Goal: Task Accomplishment & Management: Use online tool/utility

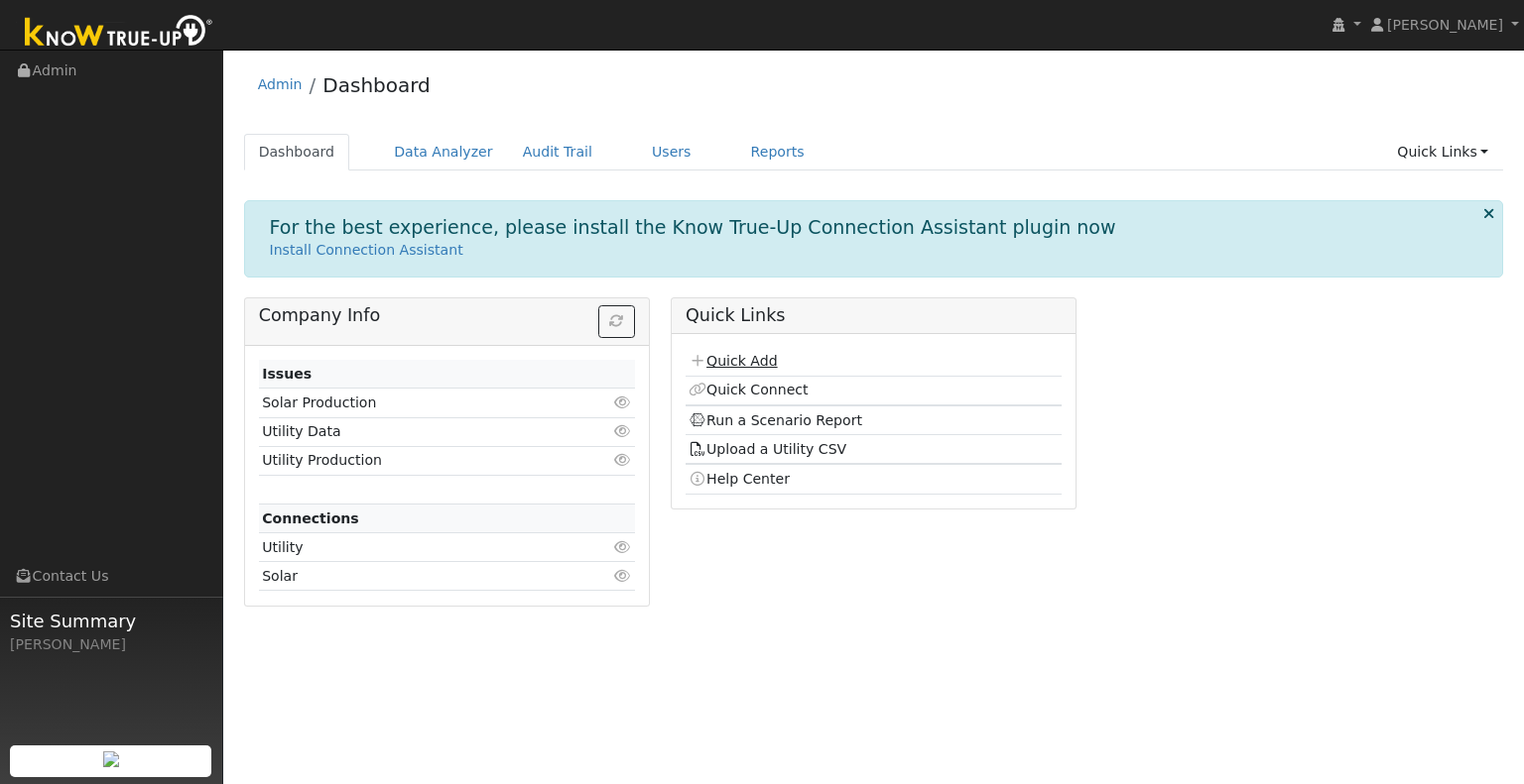
click at [750, 353] on link "Quick Add" at bounding box center [733, 361] width 89 height 16
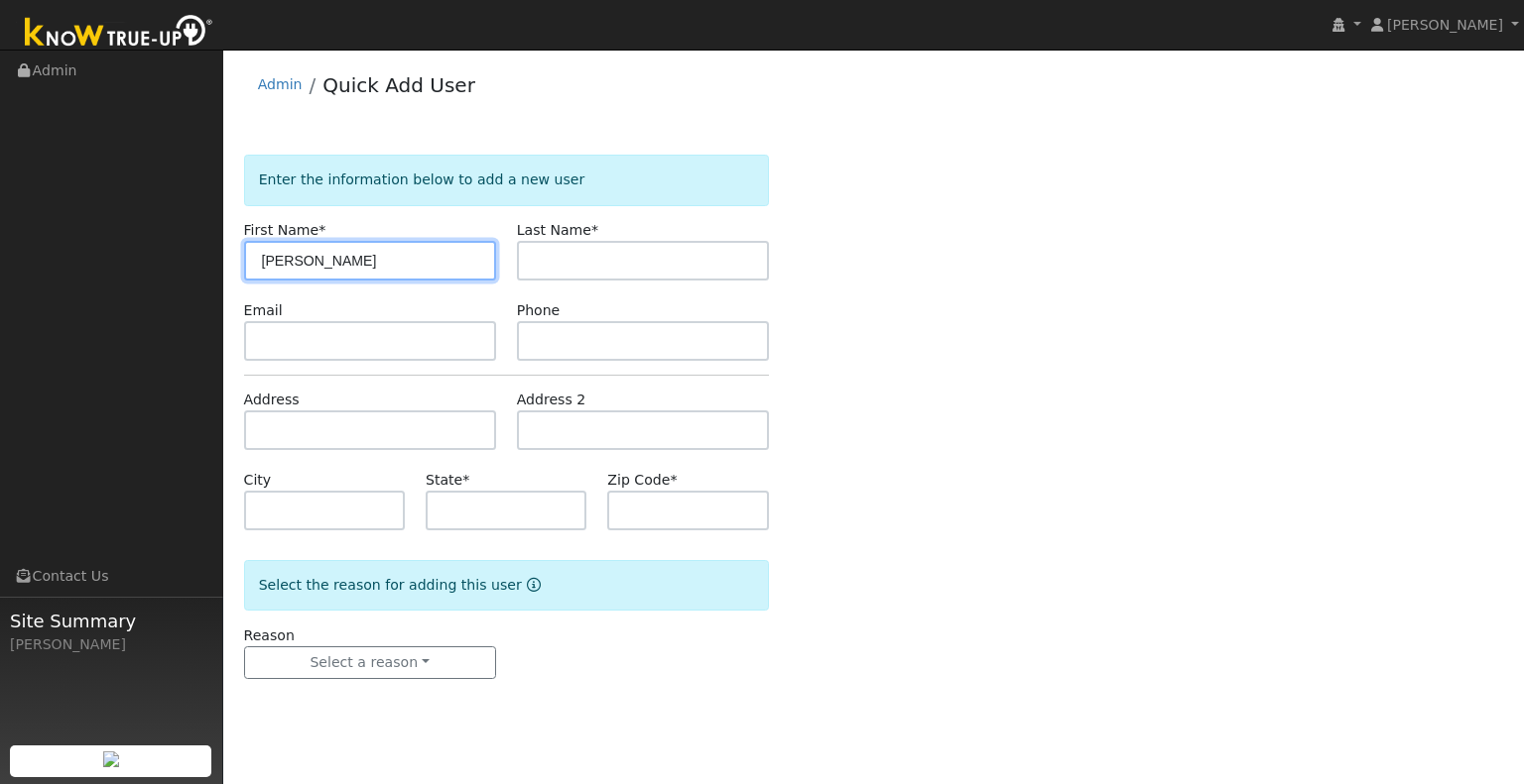
type input "Robert"
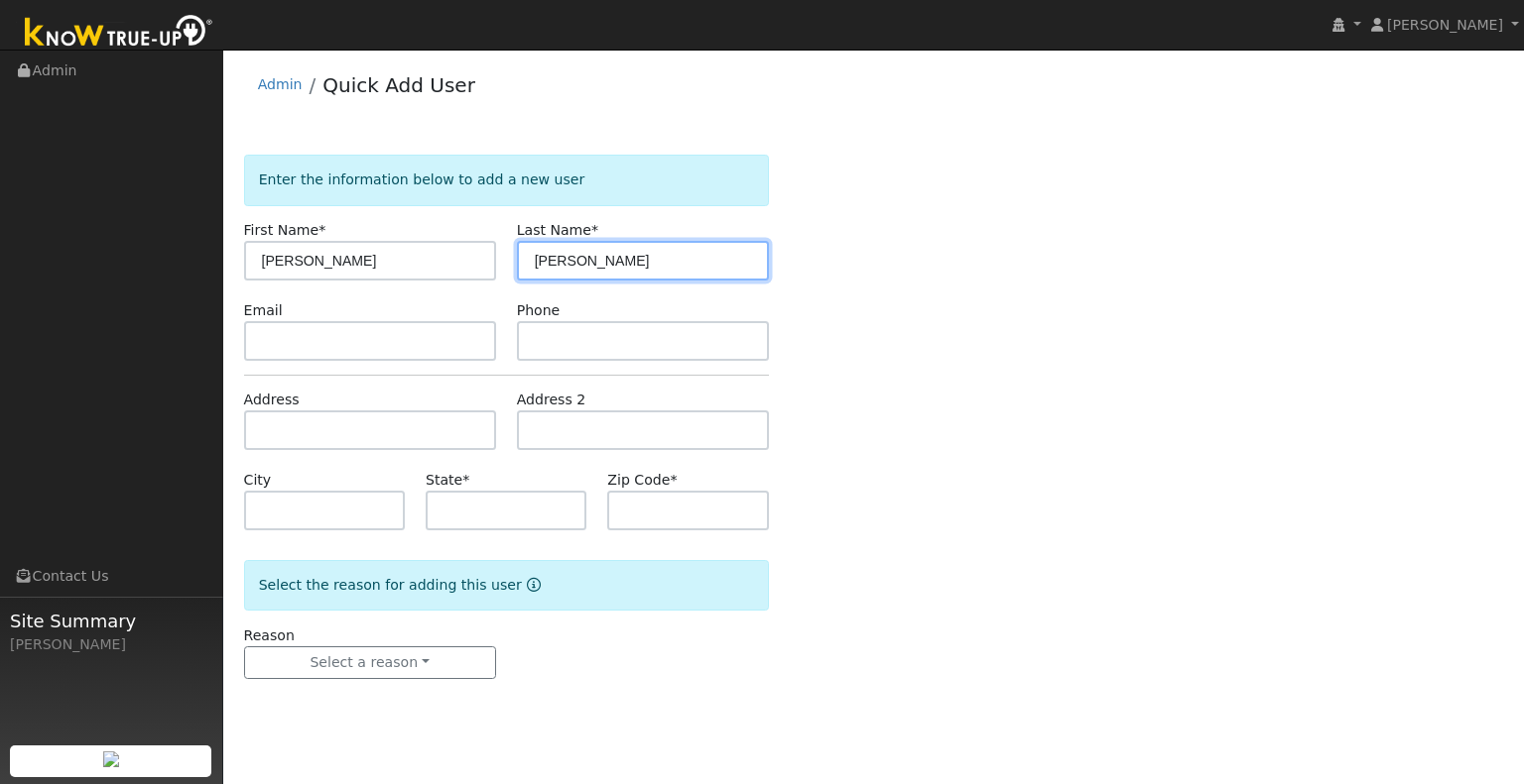
type input "Bassett"
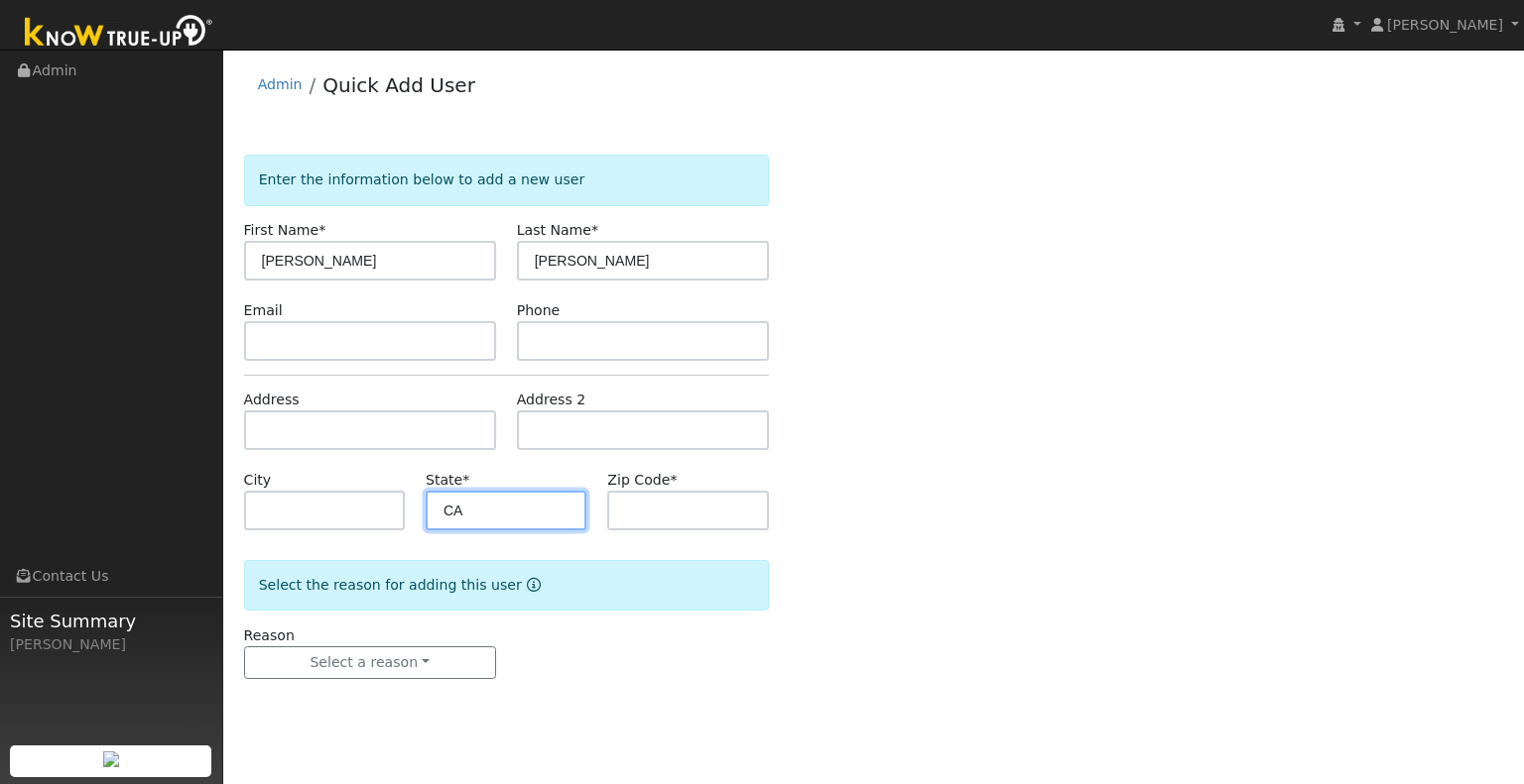
type input "CA"
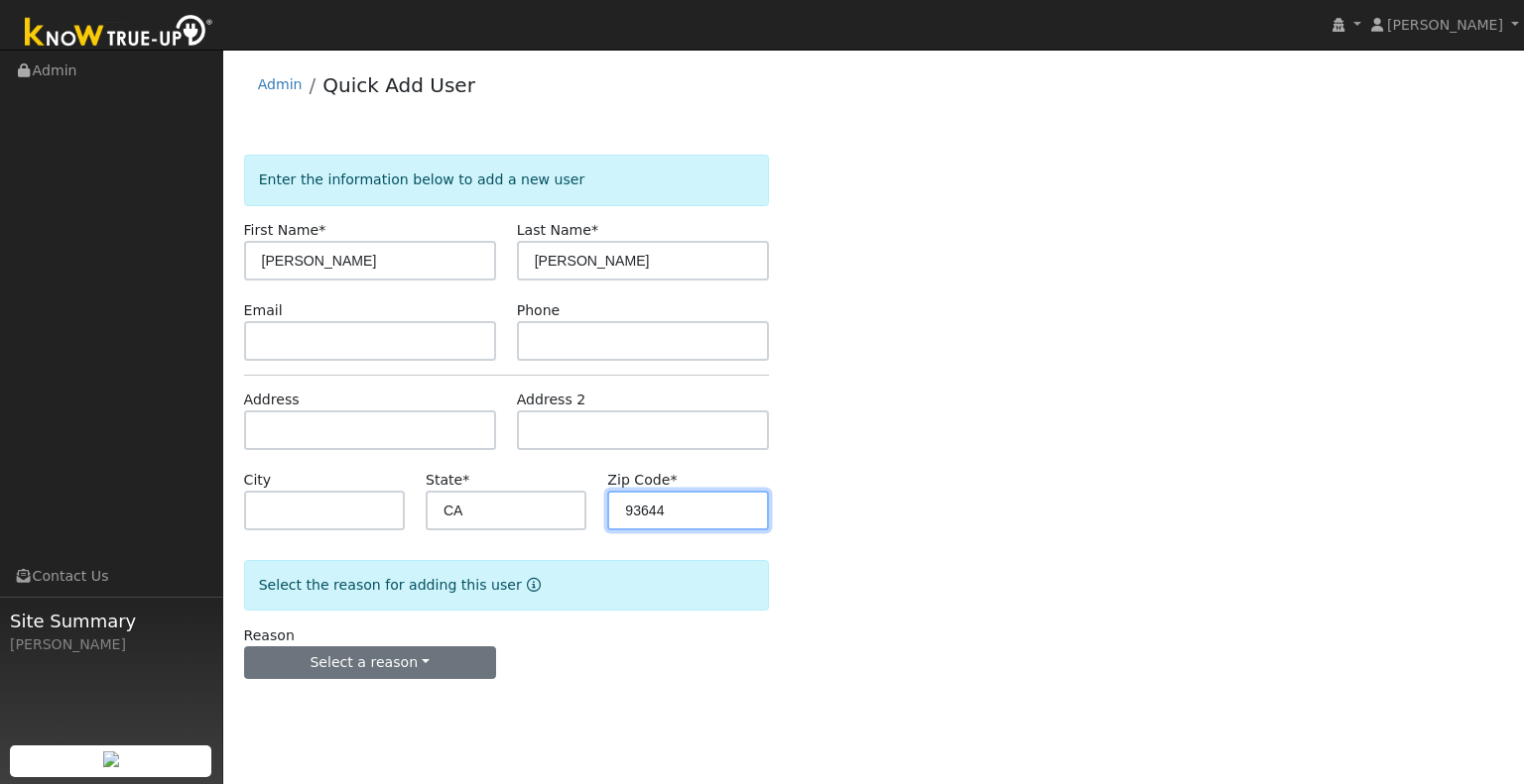
type input "93644"
click at [430, 656] on button "Select a reason" at bounding box center [369, 664] width 252 height 34
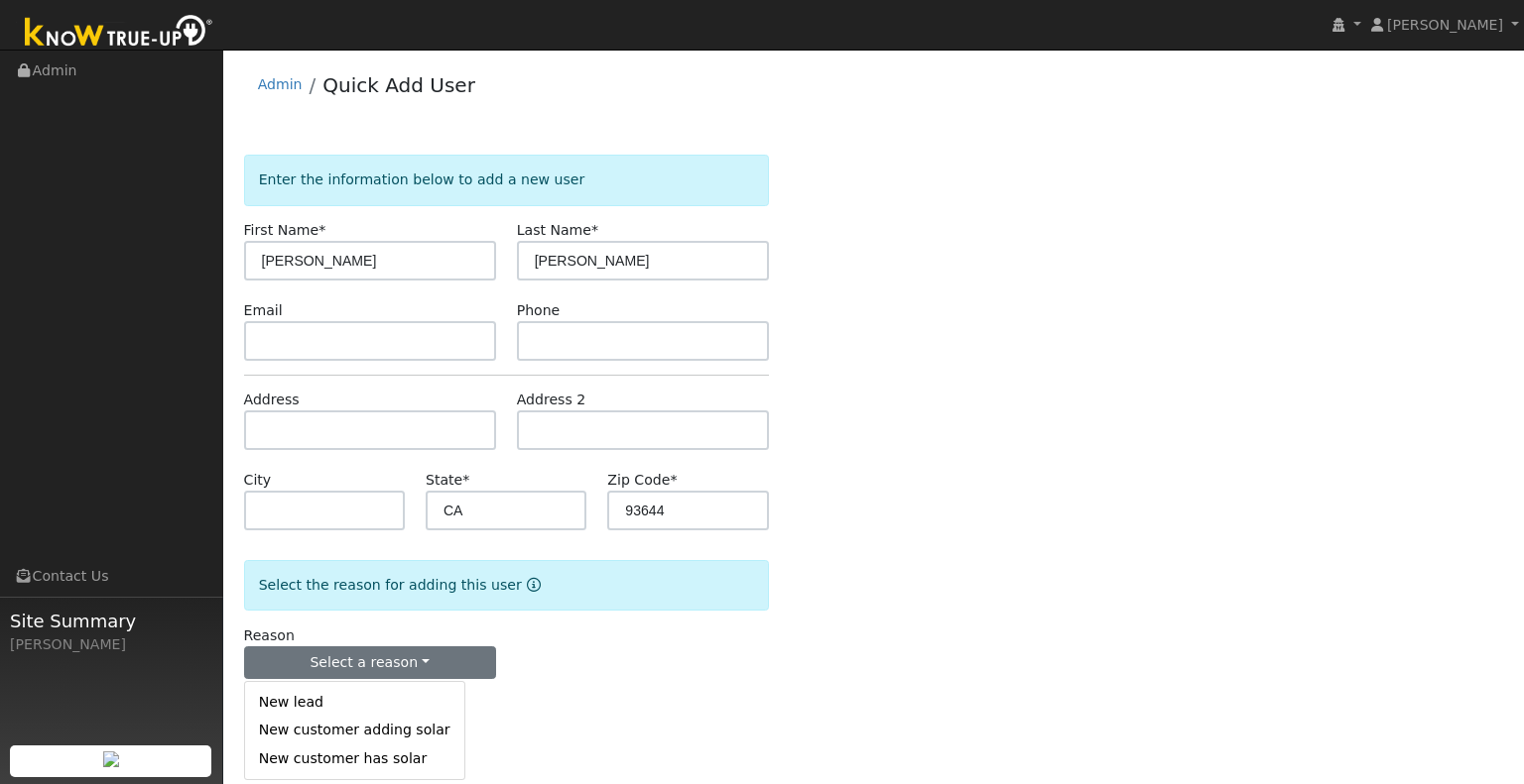
drag, startPoint x: 377, startPoint y: 684, endPoint x: 369, endPoint y: 707, distance: 24.4
click at [369, 707] on div "New lead New customer adding solar New customer has solar" at bounding box center [354, 731] width 221 height 99
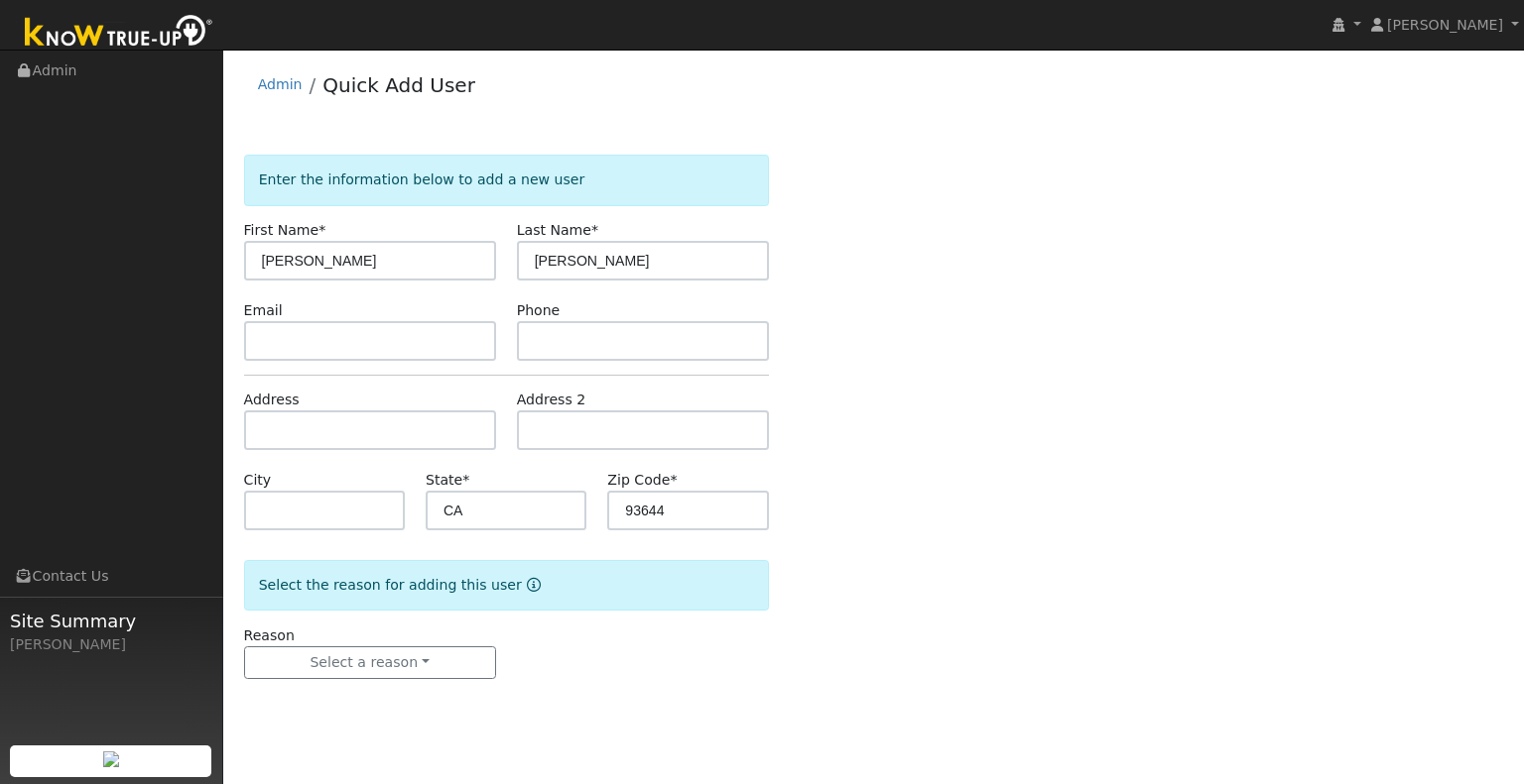
click at [369, 707] on form "Enter the information below to add a new user First Name * Robert Last Name * B…" at bounding box center [506, 436] width 525 height 564
click at [446, 670] on button "Select a reason" at bounding box center [369, 664] width 252 height 34
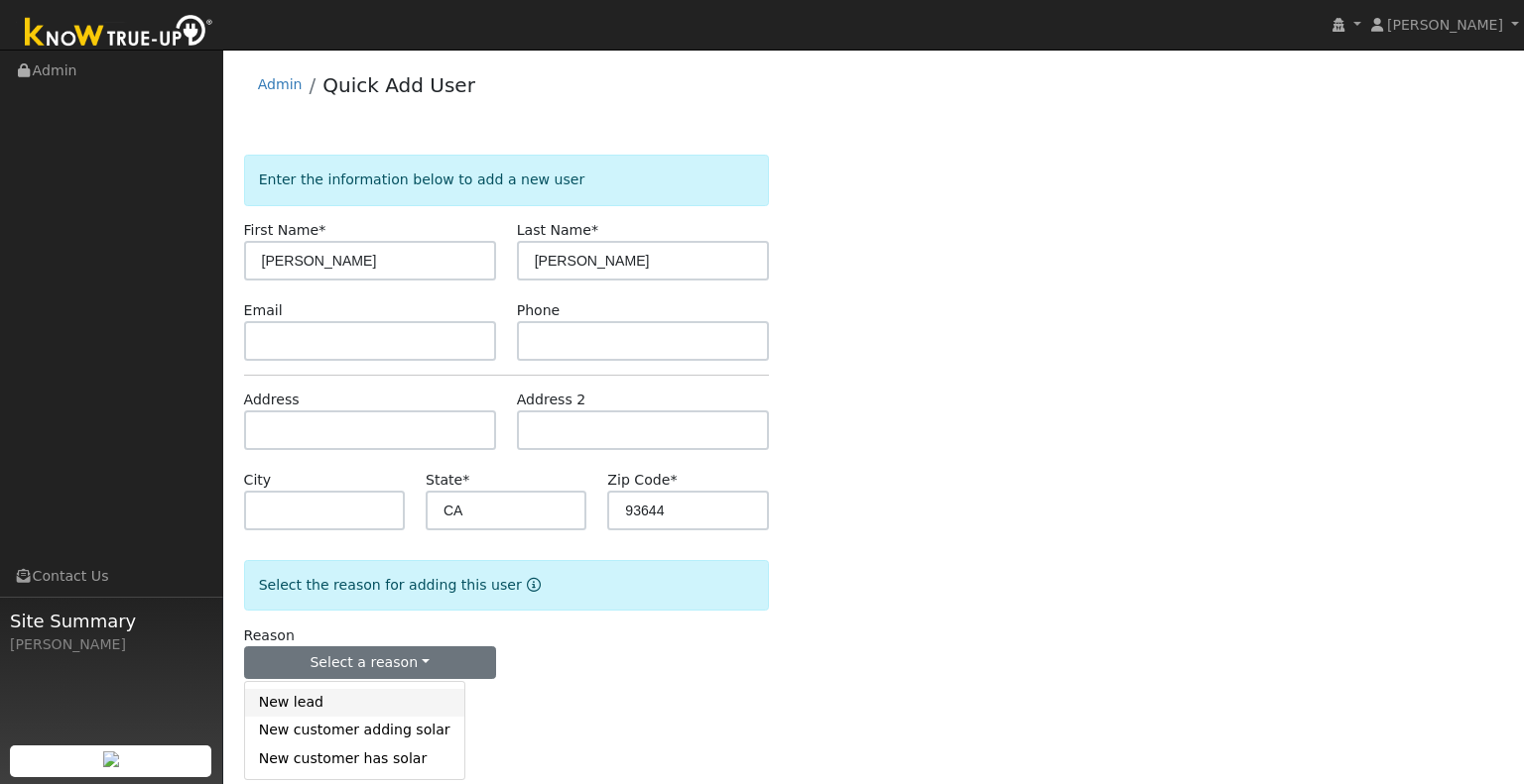
click at [384, 704] on link "New lead" at bounding box center [354, 703] width 219 height 28
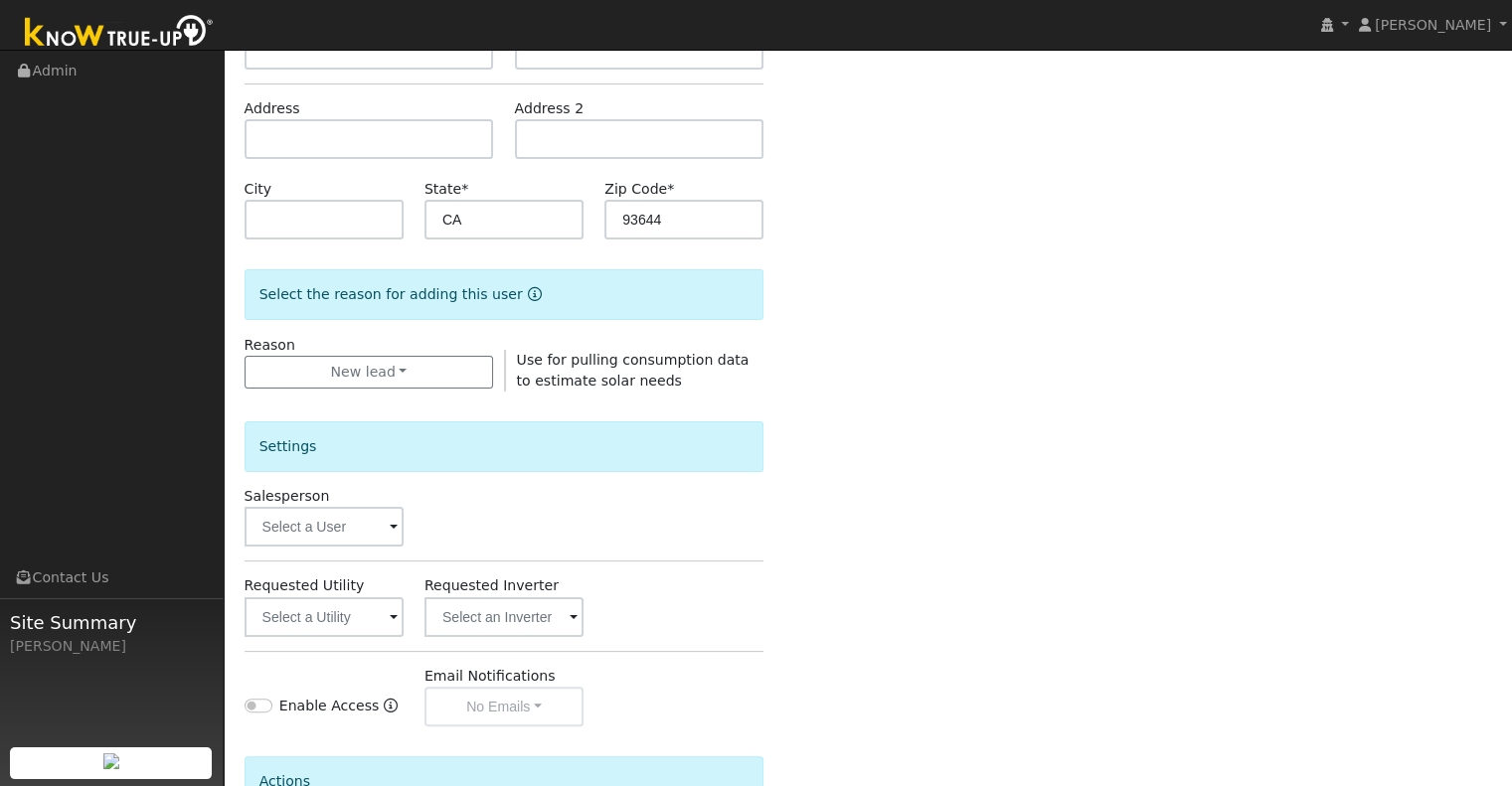
scroll to position [498, 0]
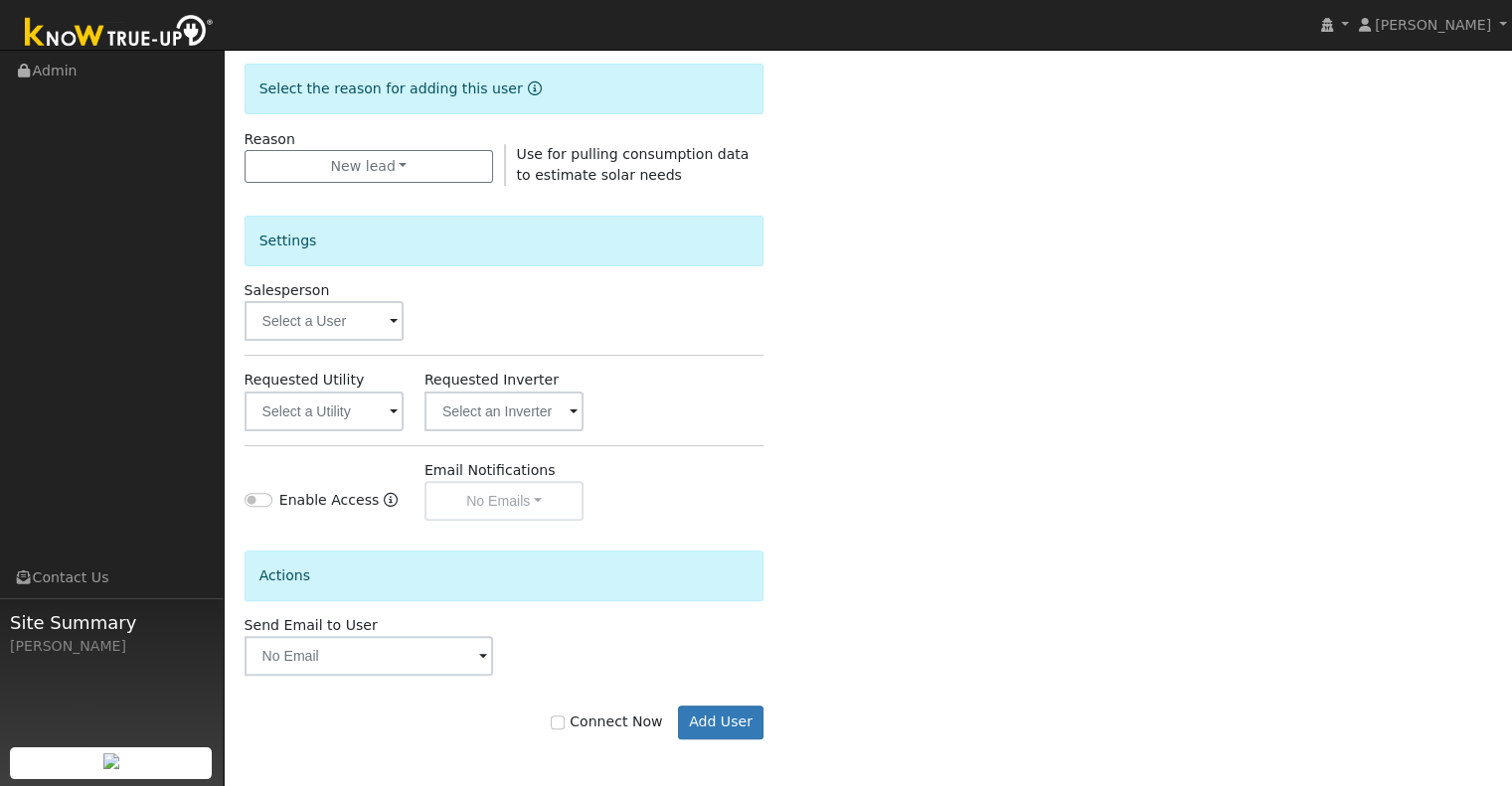
click at [344, 355] on hr at bounding box center [504, 355] width 520 height 1
click at [355, 329] on input "text" at bounding box center [323, 321] width 159 height 40
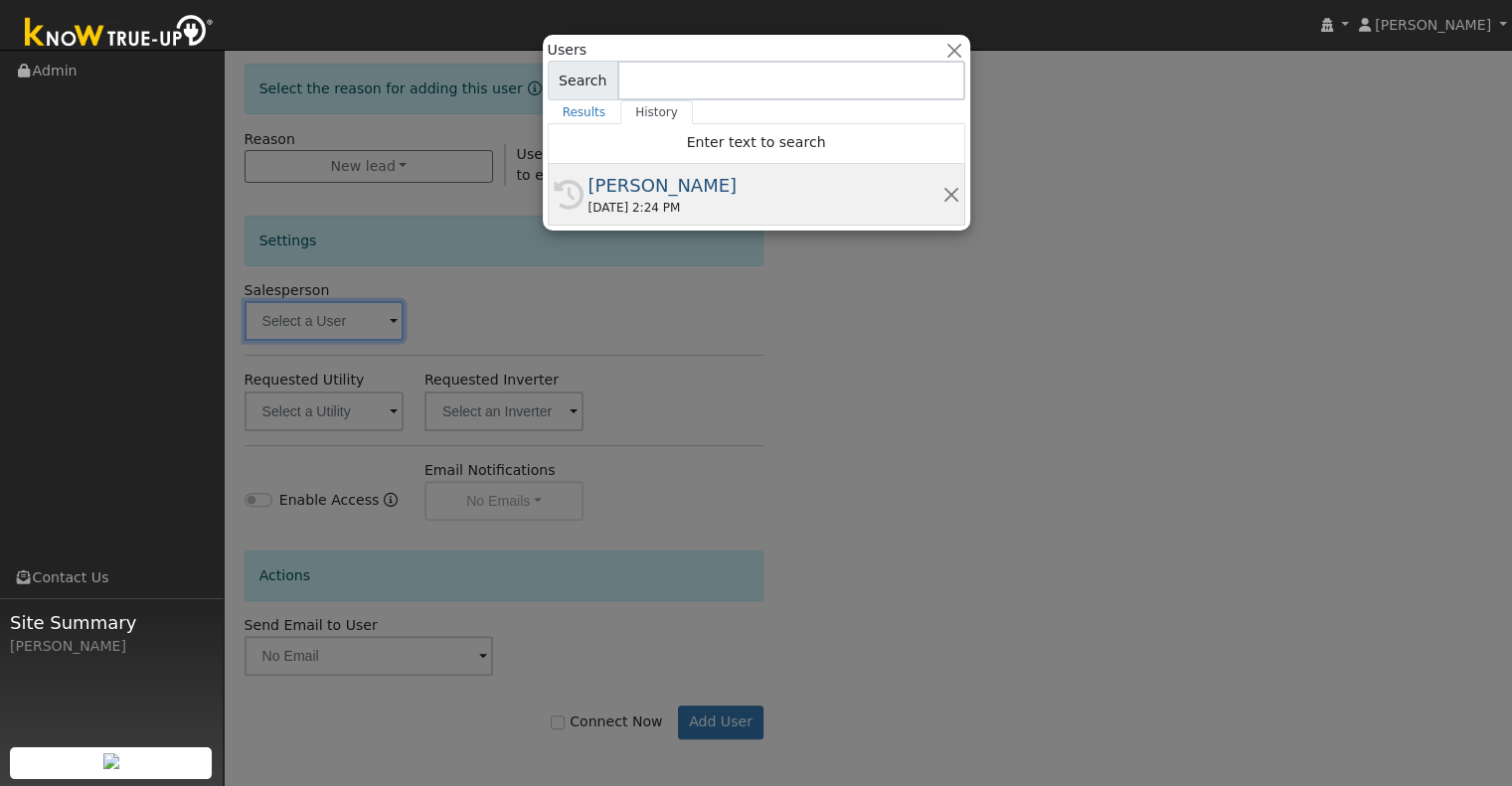
click at [642, 187] on div "[PERSON_NAME]" at bounding box center [765, 185] width 354 height 27
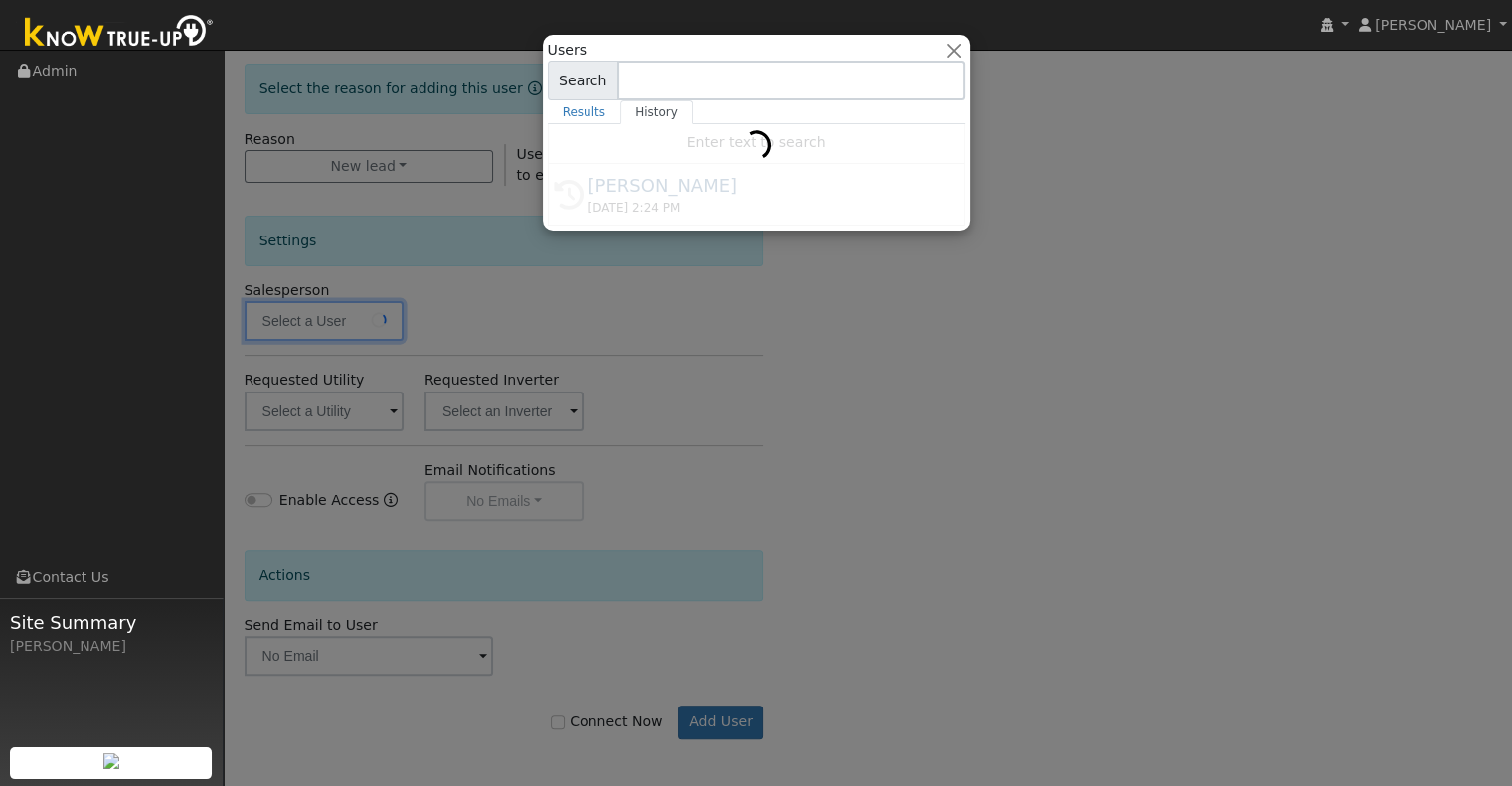
type input "[PERSON_NAME]"
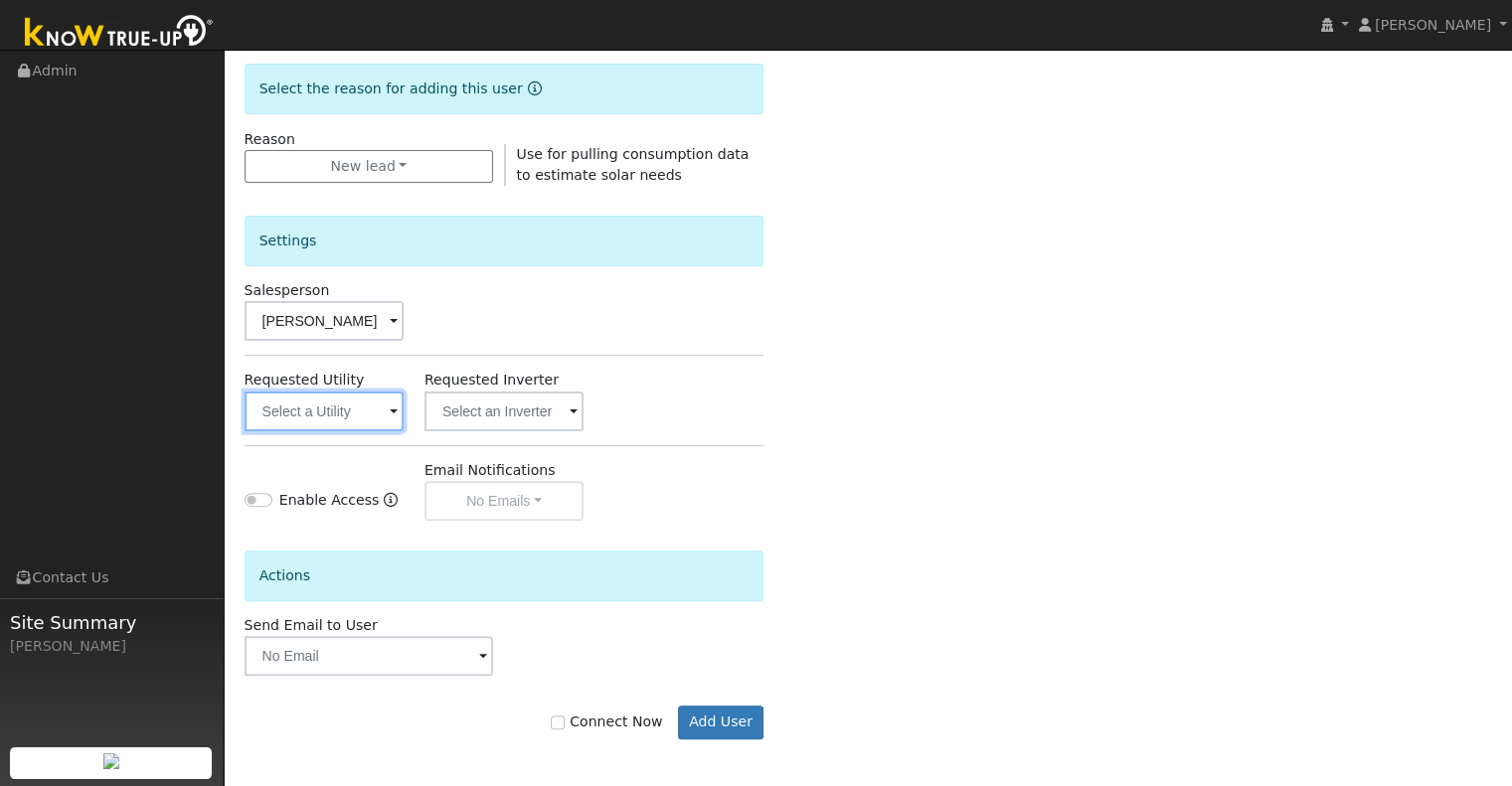
click at [323, 397] on input "text" at bounding box center [323, 412] width 159 height 40
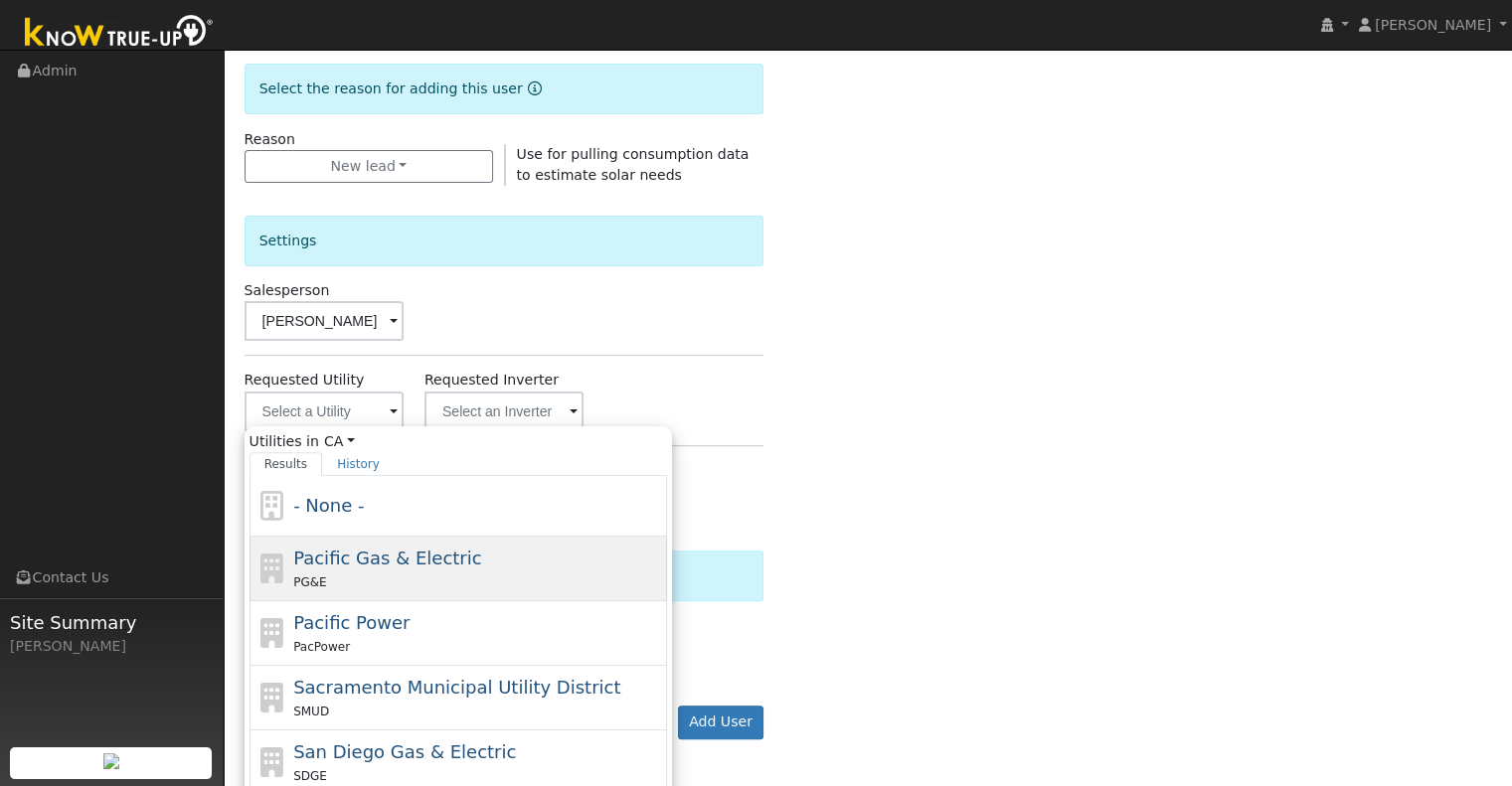
click at [385, 548] on span "Pacific Gas & Electric" at bounding box center [387, 558] width 188 height 21
type input "Pacific Gas & Electric"
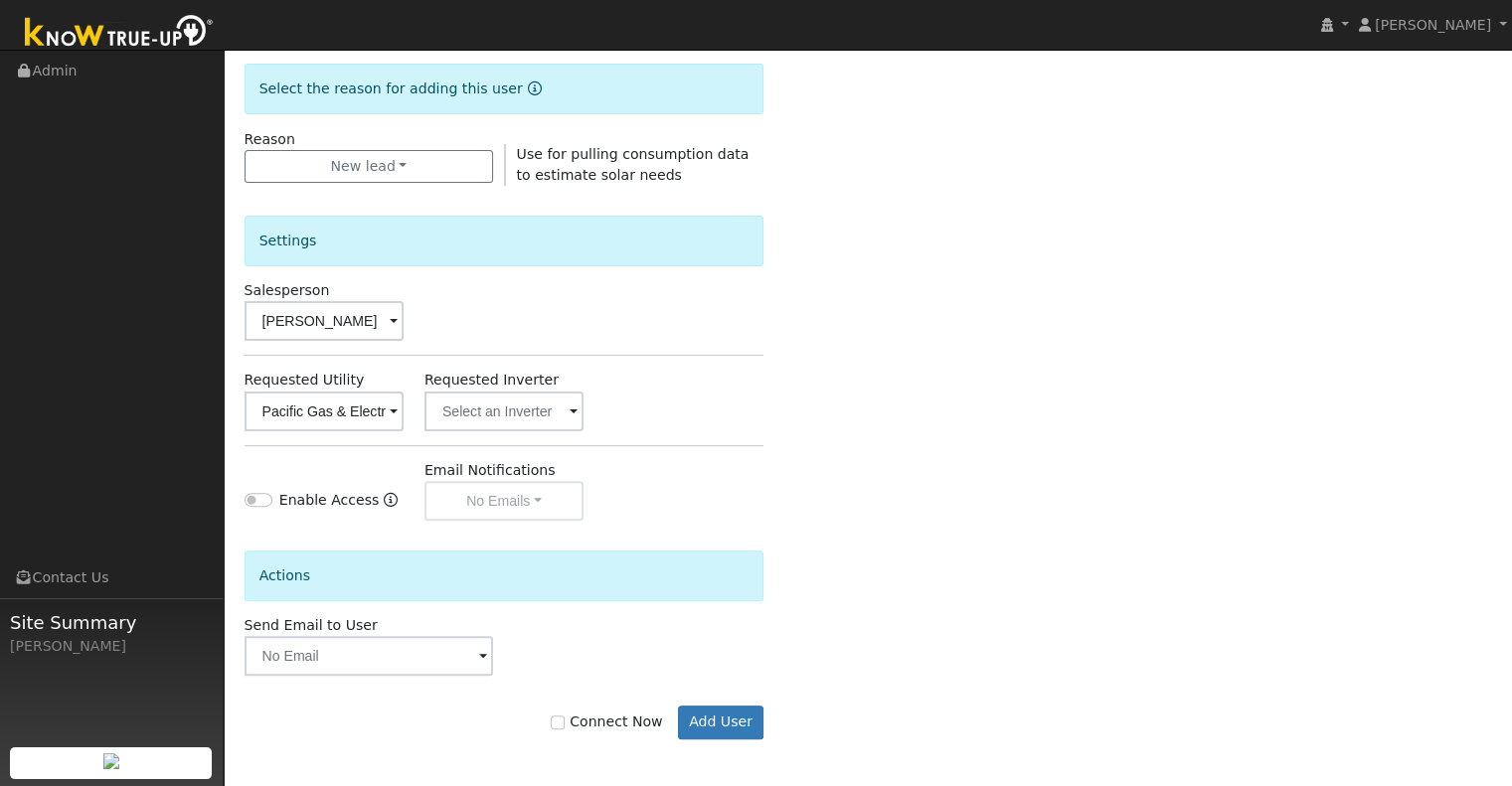
click at [632, 722] on label "Connect Now" at bounding box center [606, 722] width 112 height 21
click at [565, 722] on input "Connect Now" at bounding box center [558, 723] width 14 height 14
checkbox input "true"
click at [729, 715] on button "Add User" at bounding box center [721, 723] width 87 height 34
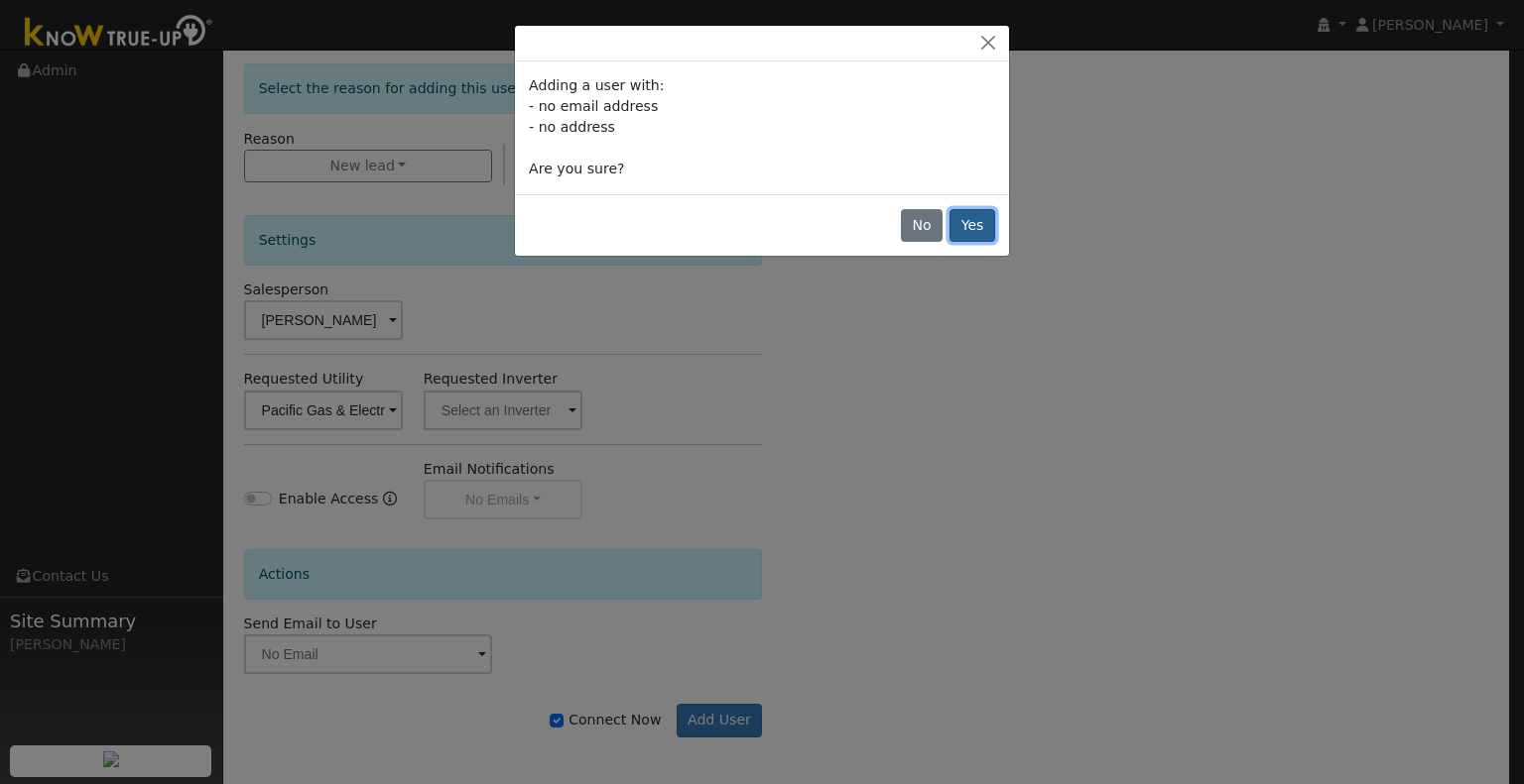
click at [969, 235] on button "Yes" at bounding box center [973, 226] width 46 height 34
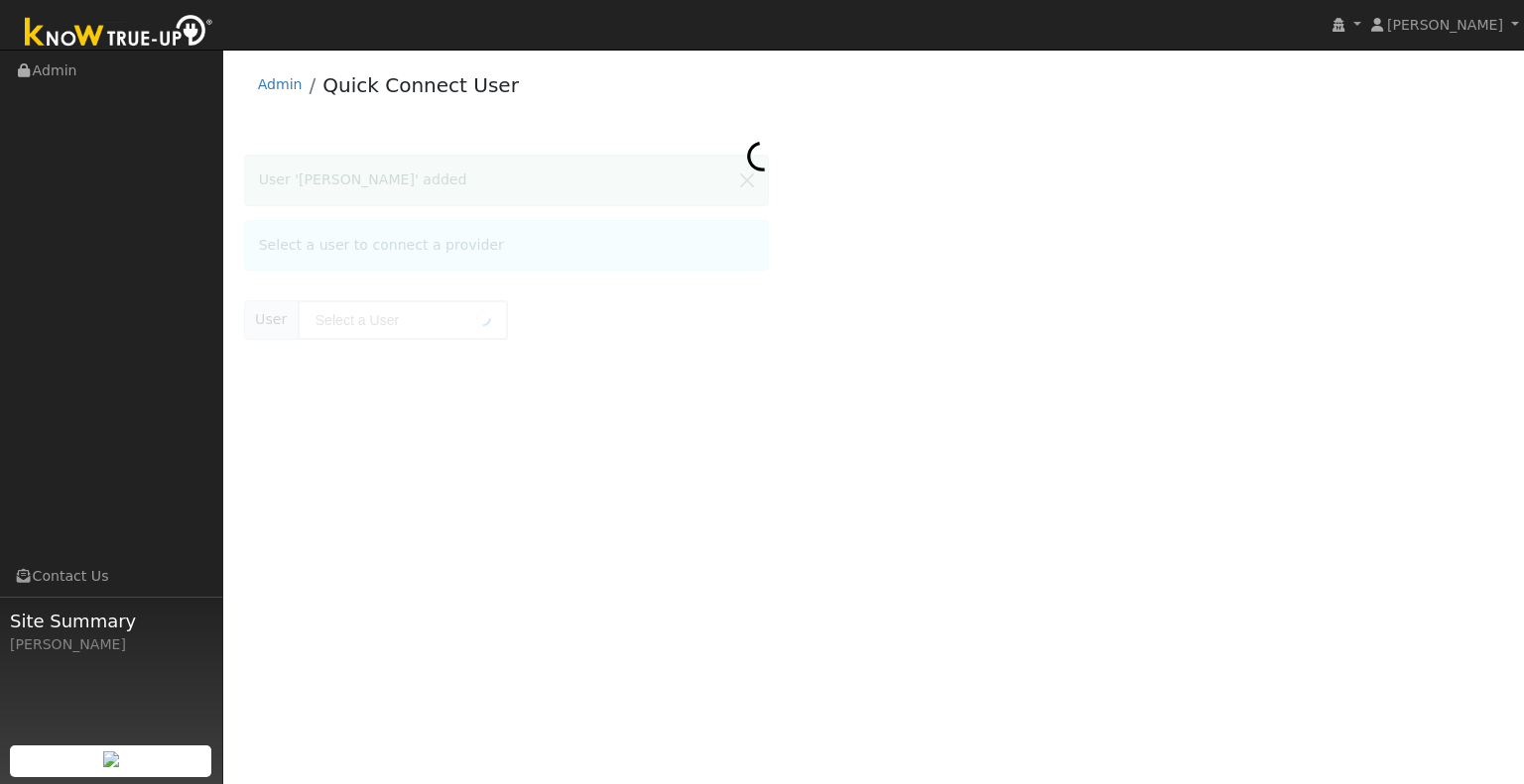
type input "[PERSON_NAME]"
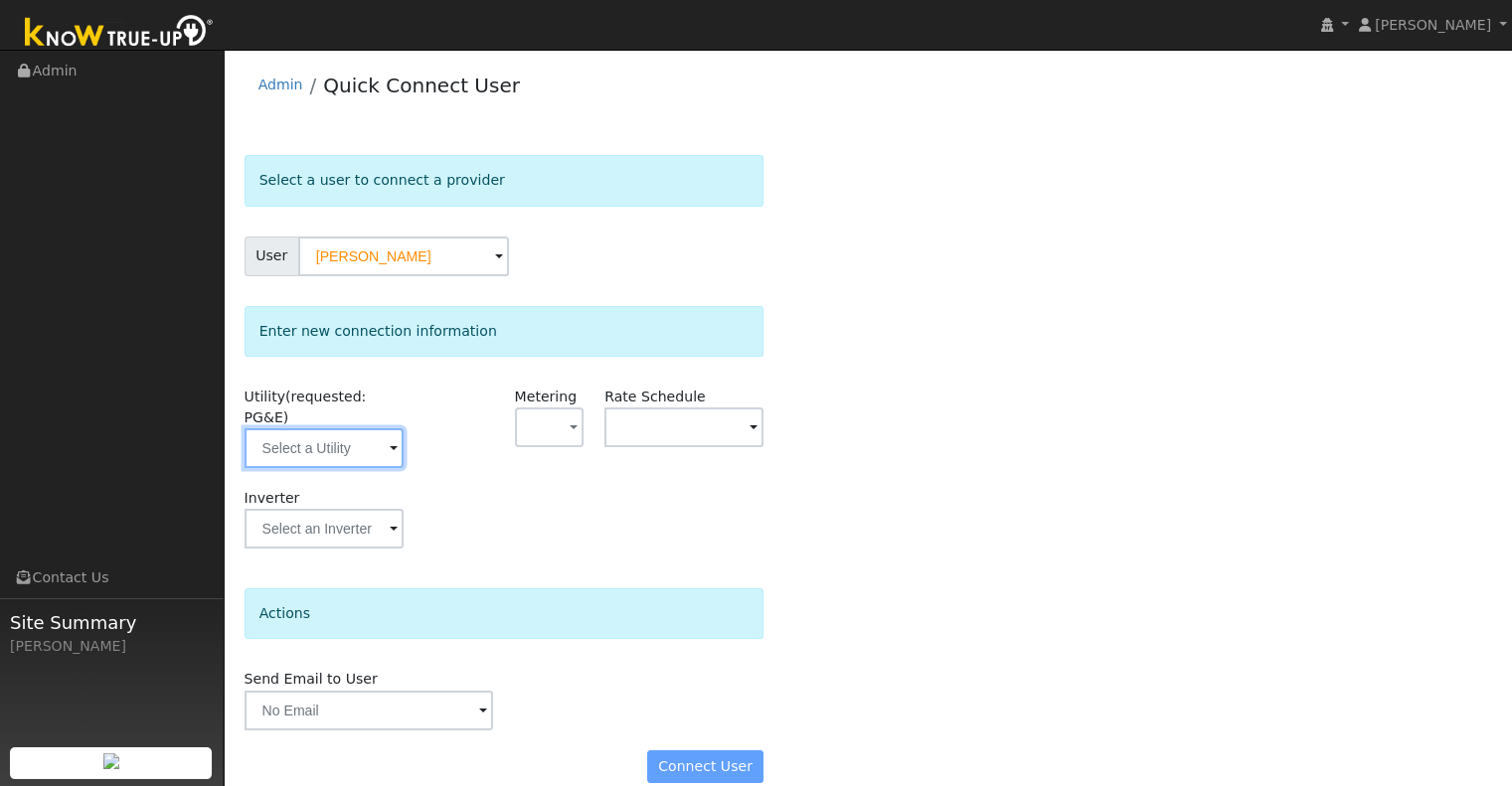
click at [374, 435] on input "text" at bounding box center [323, 449] width 159 height 40
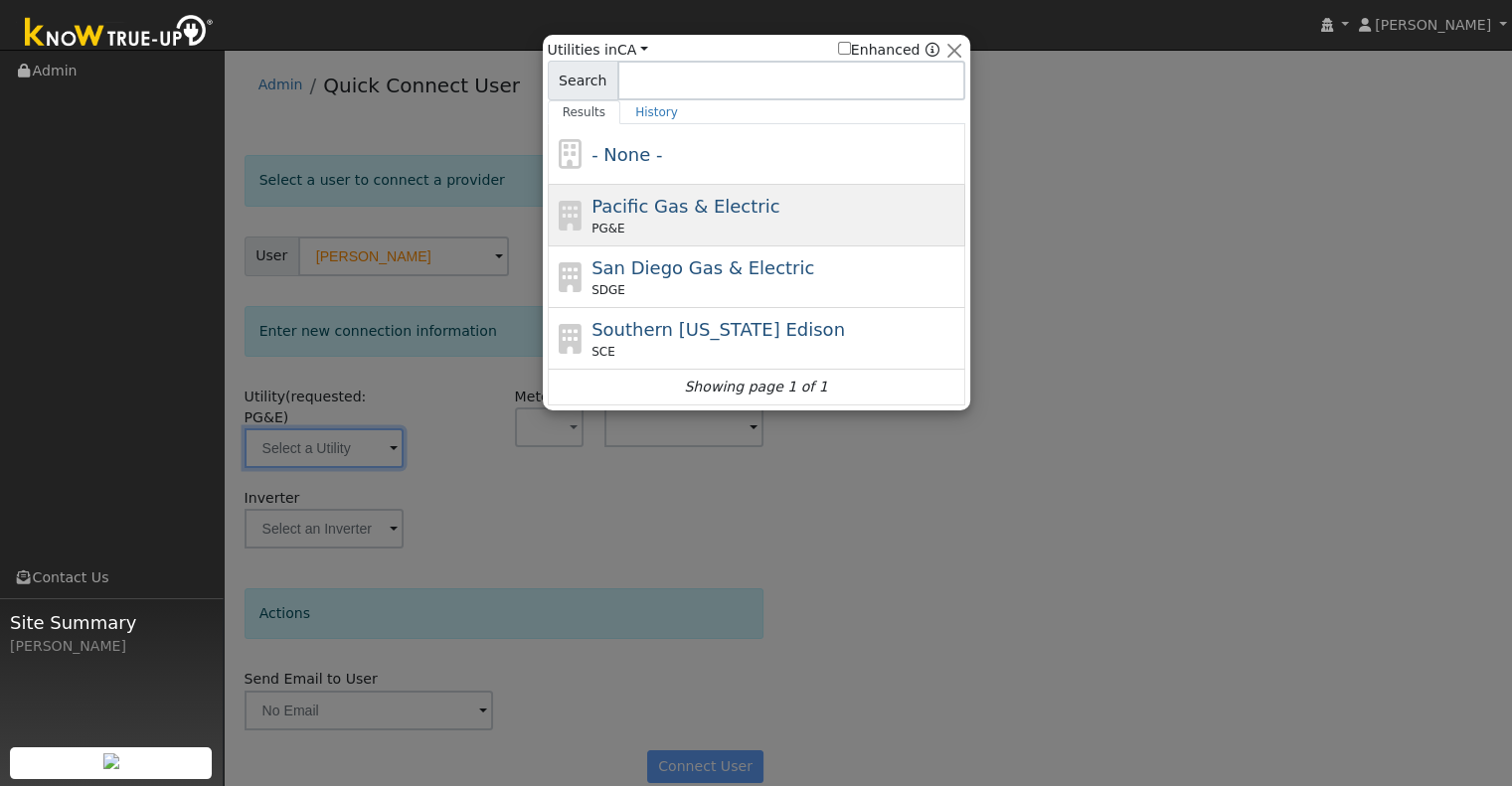
click at [635, 220] on div "PG&E" at bounding box center [776, 228] width 369 height 18
type input "PG&E"
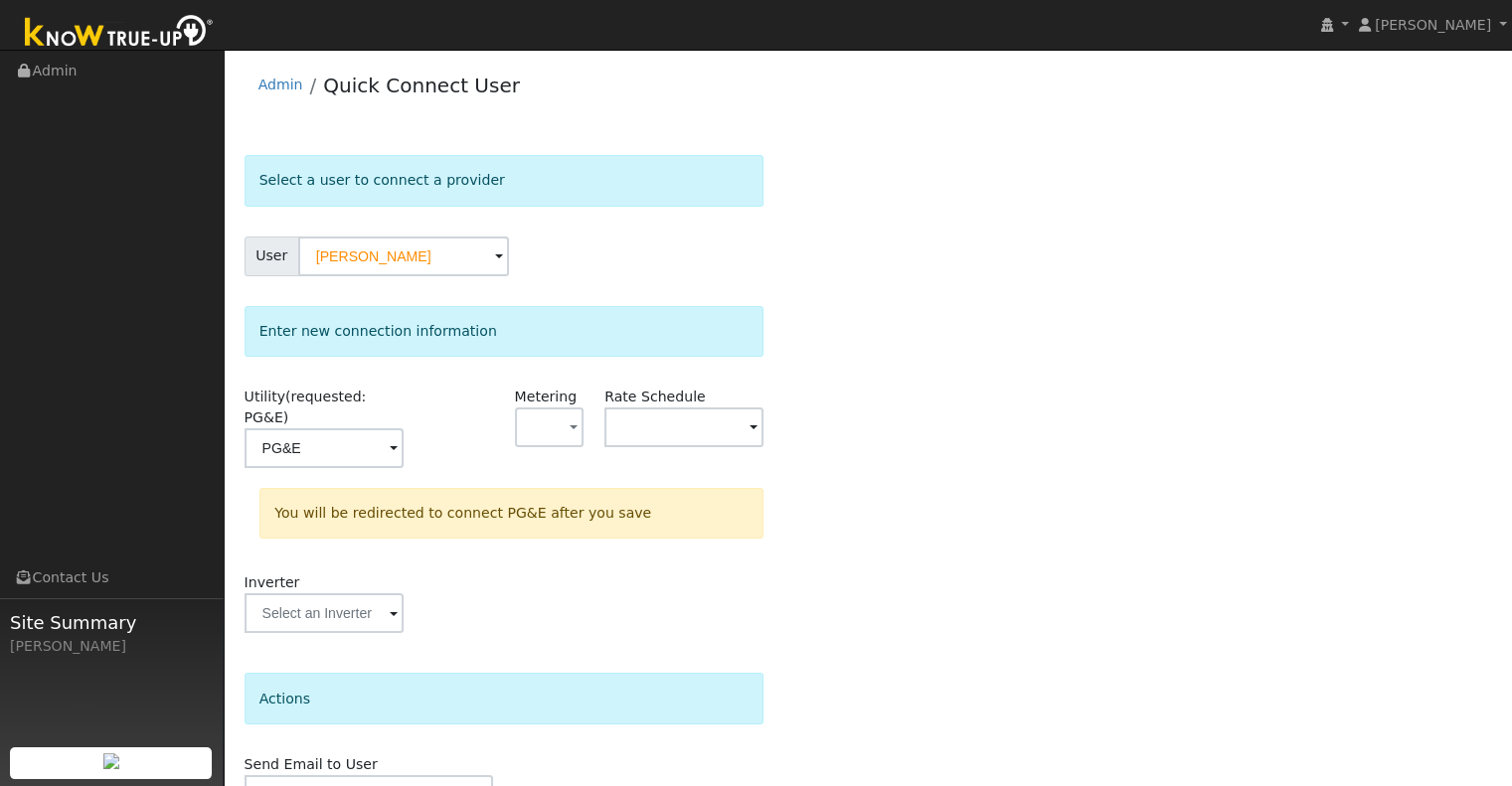
scroll to position [89, 0]
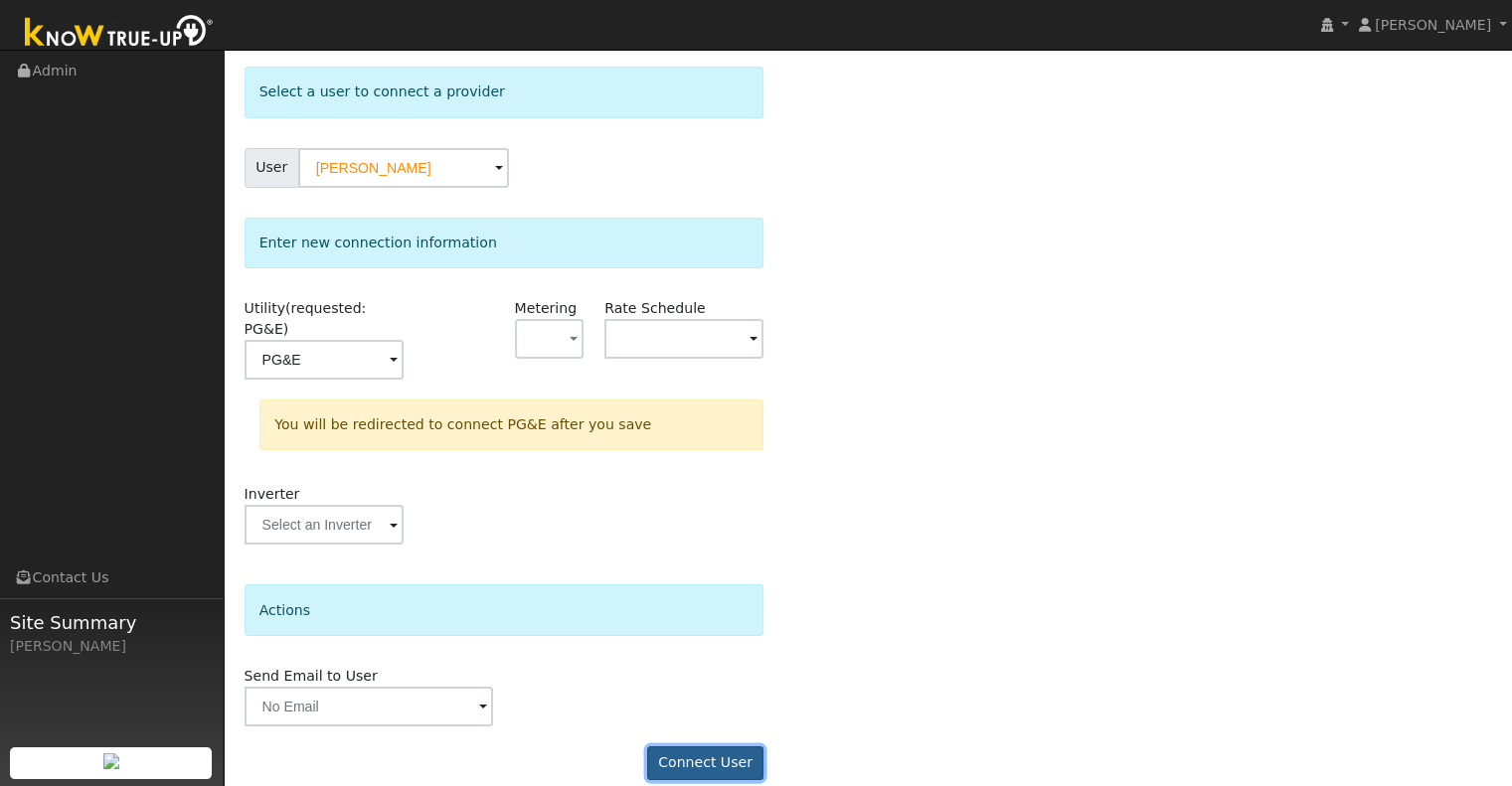
click at [684, 746] on button "Connect User" at bounding box center [706, 763] width 118 height 34
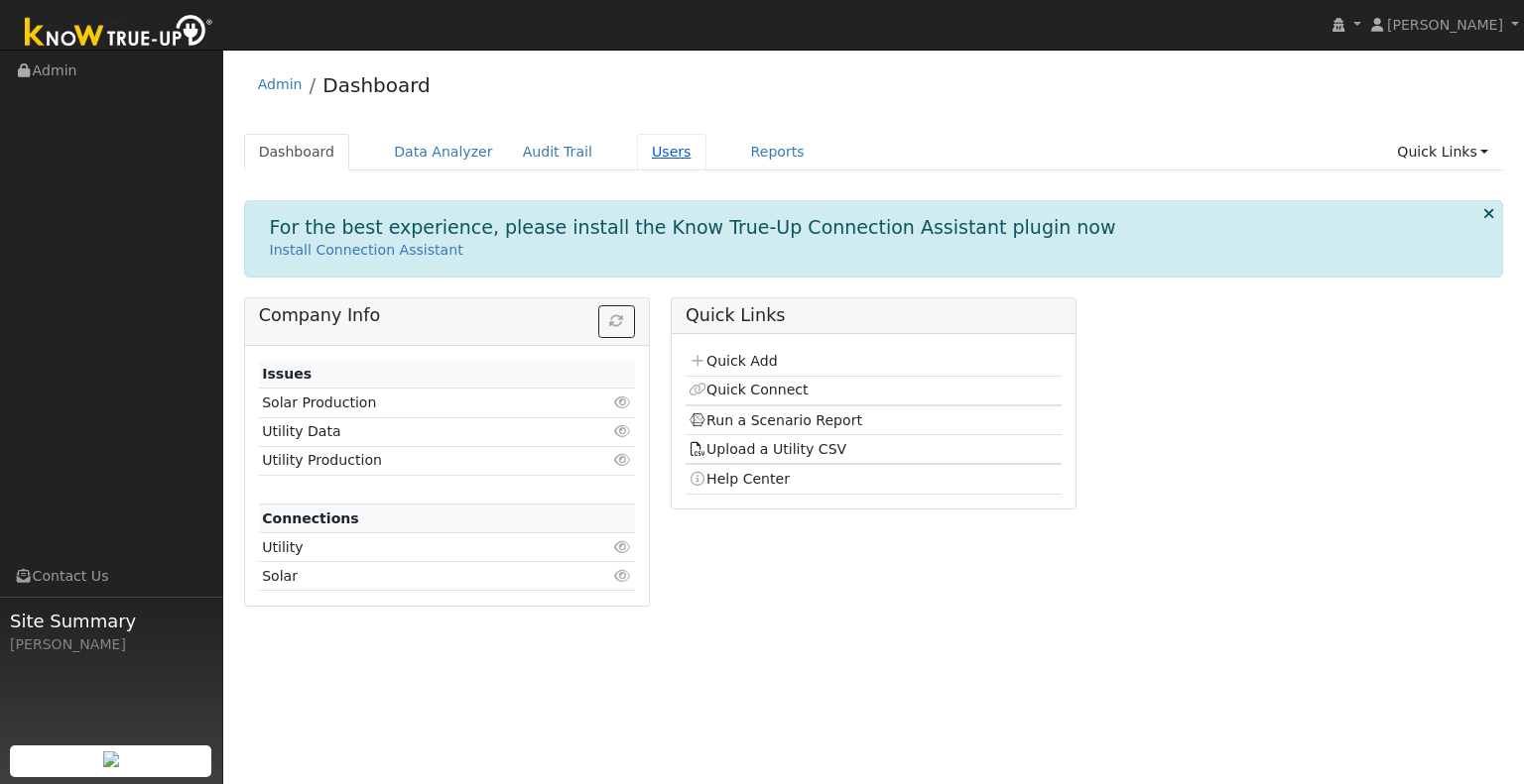
click at [645, 148] on link "Users" at bounding box center [672, 152] width 70 height 37
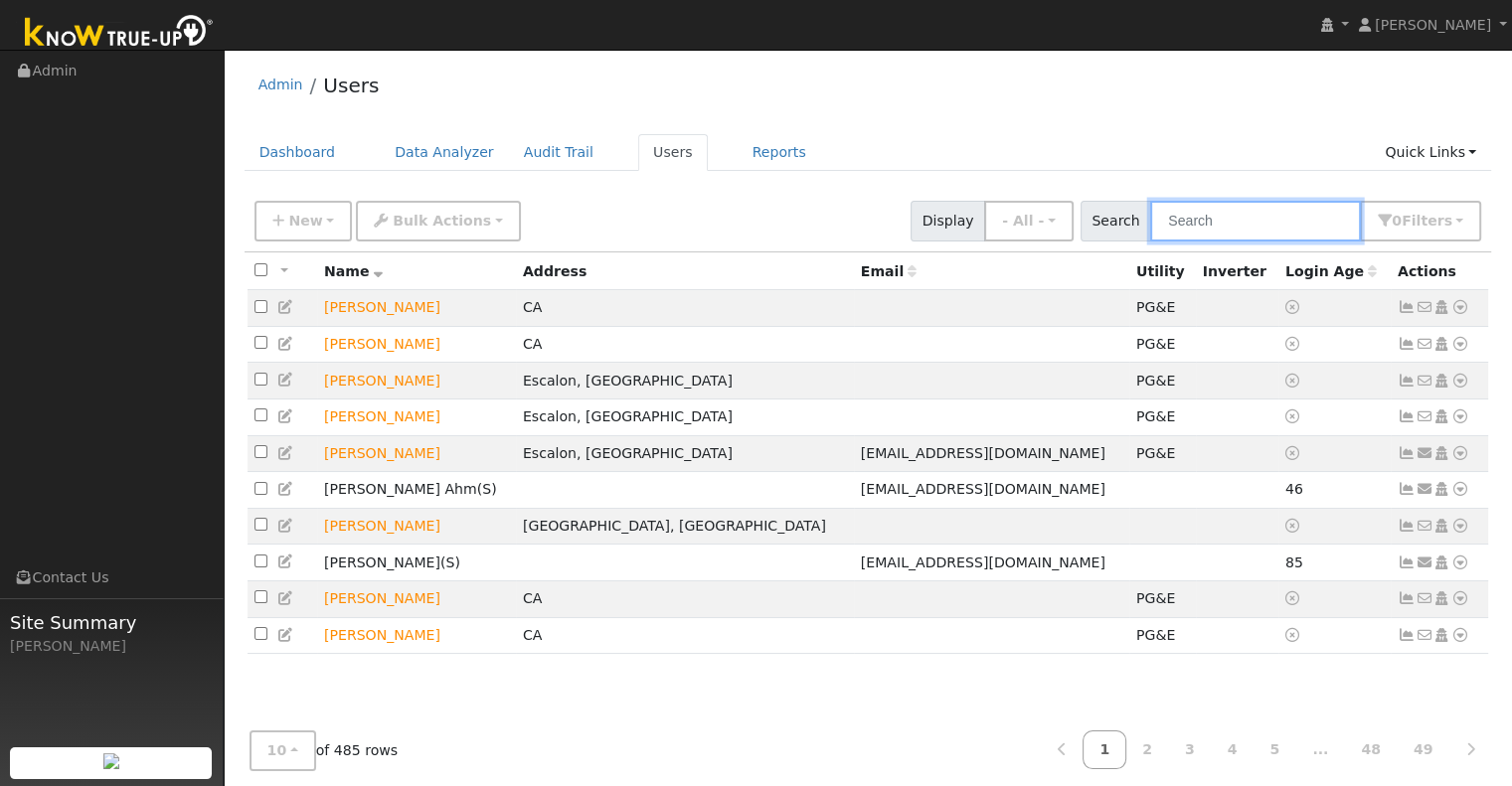
click at [1209, 230] on input "text" at bounding box center [1255, 220] width 210 height 41
type input "j"
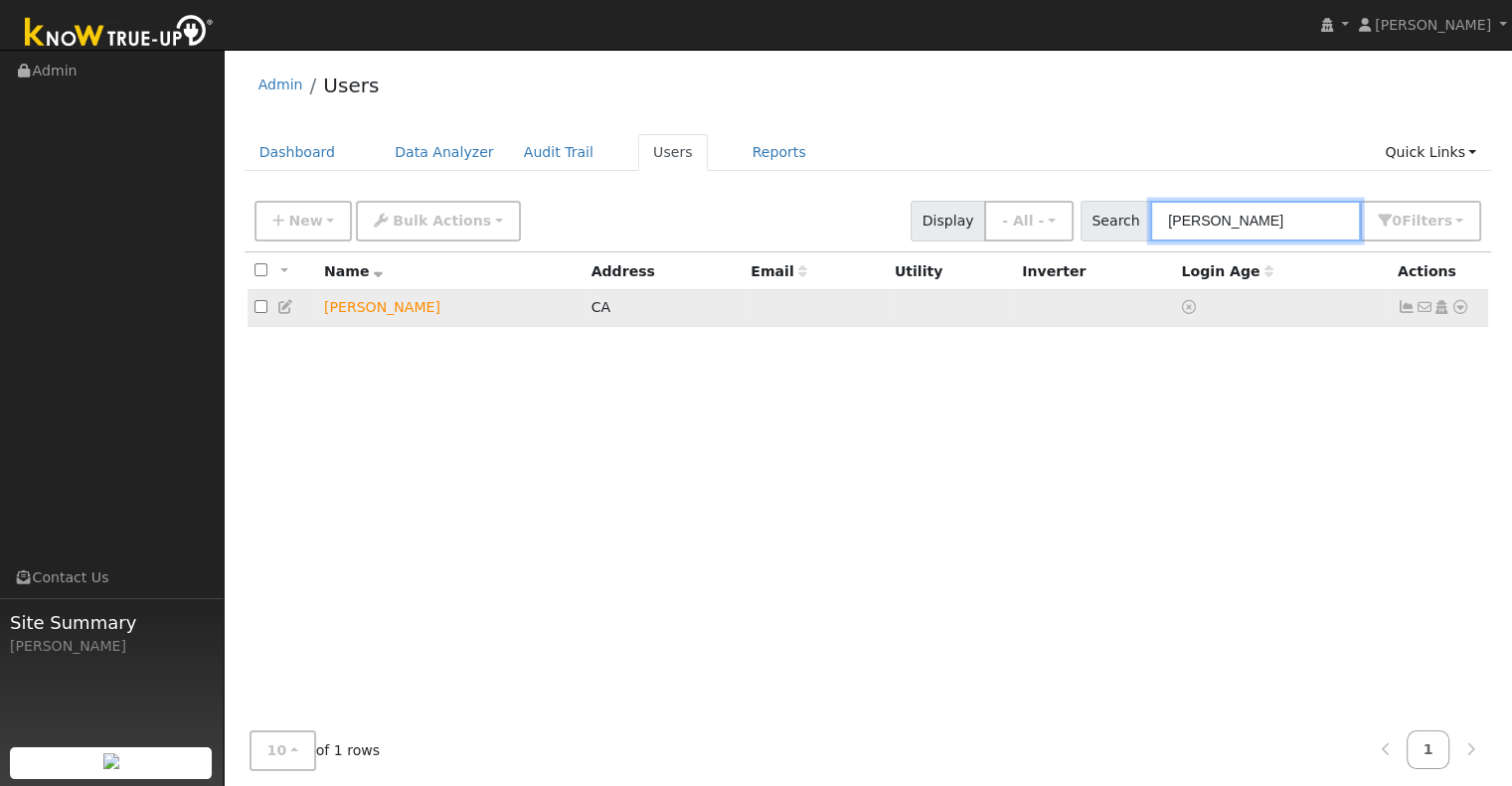
type input "bassett"
click at [368, 313] on td "Robert Bassett" at bounding box center [451, 308] width 267 height 37
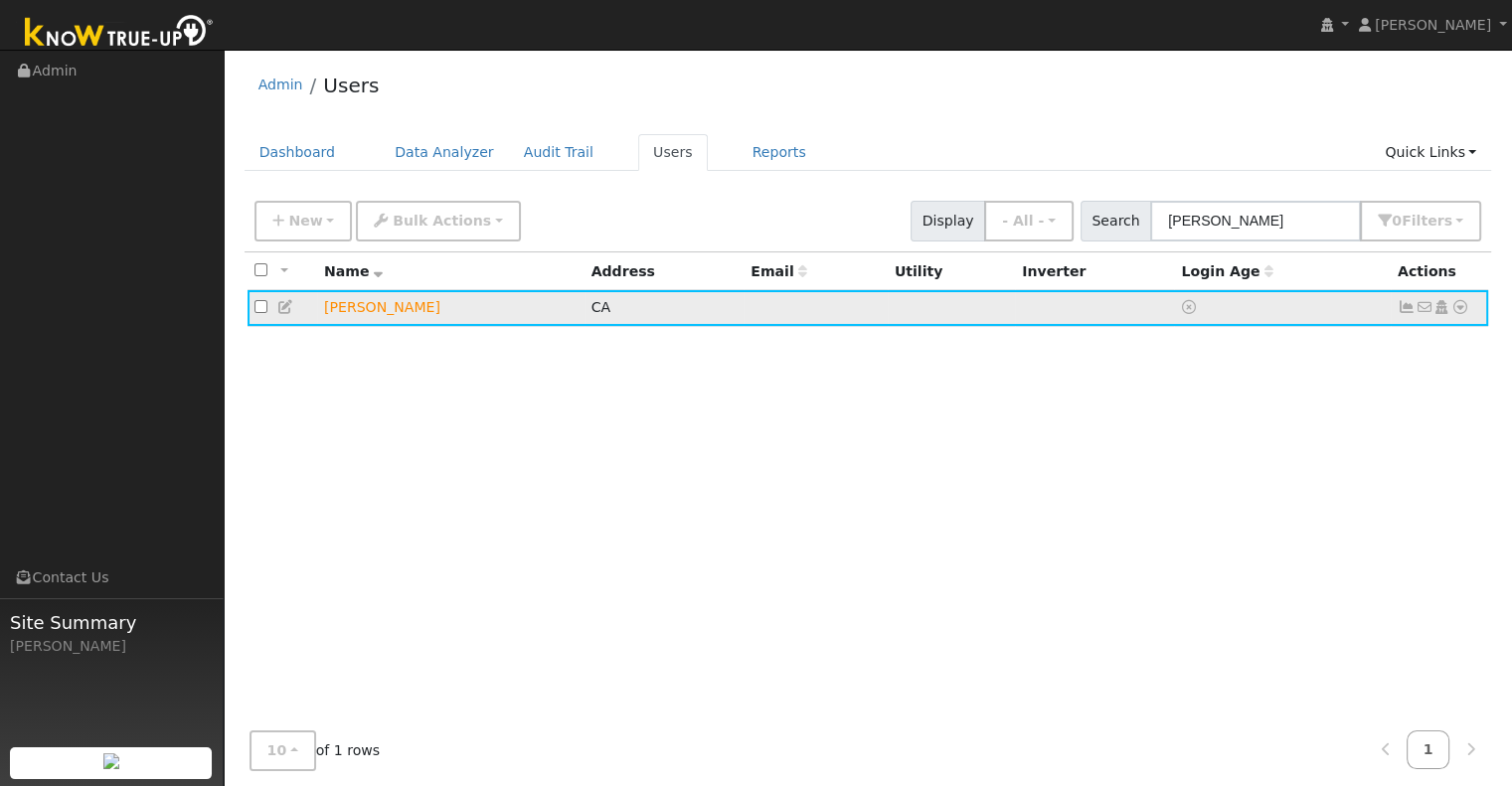
click at [1455, 309] on icon at bounding box center [1460, 307] width 18 height 14
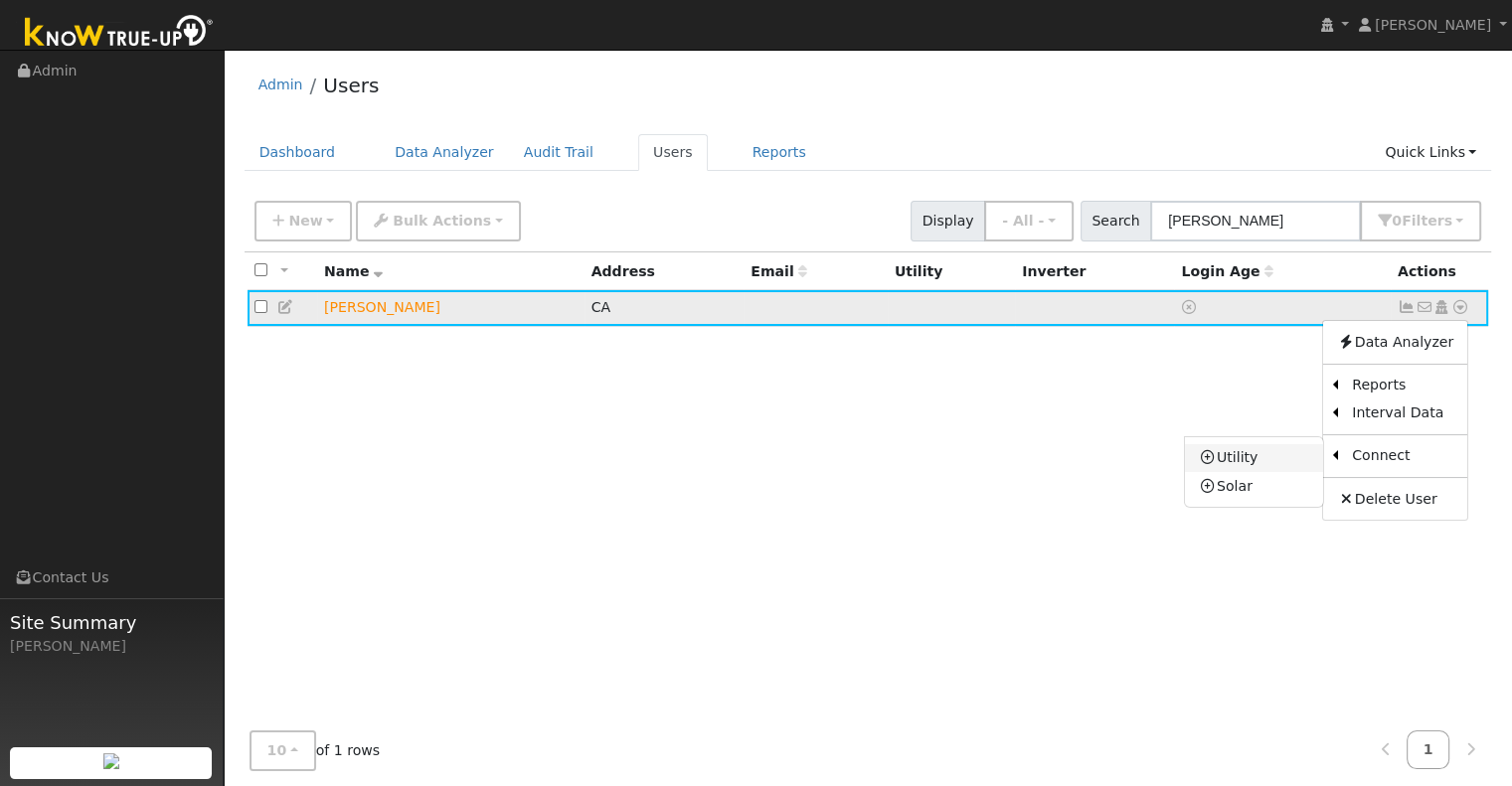
click at [1293, 463] on link "Utility" at bounding box center [1254, 459] width 139 height 28
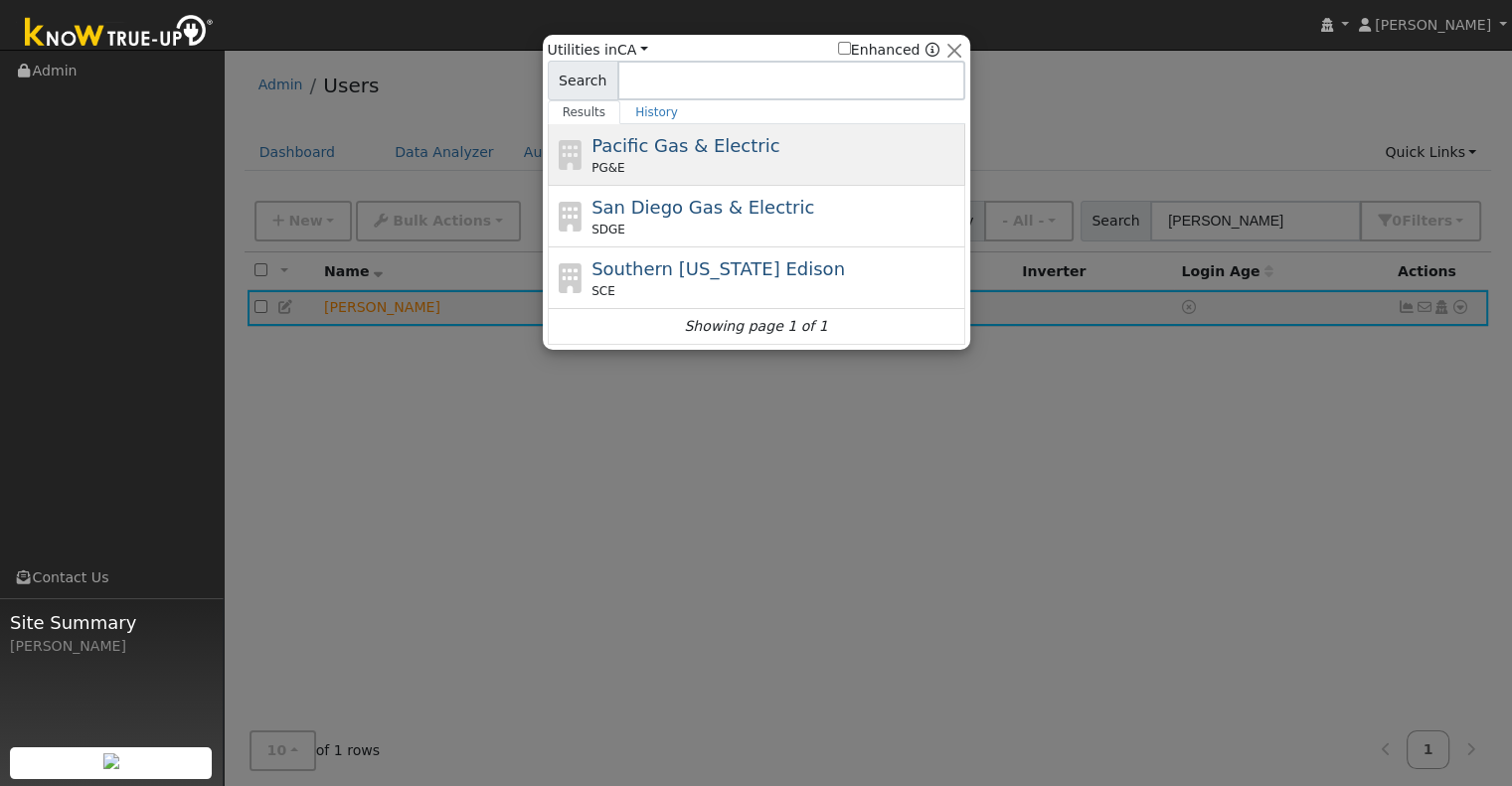
click at [849, 157] on div "Pacific Gas & Electric PG&E" at bounding box center [776, 155] width 369 height 45
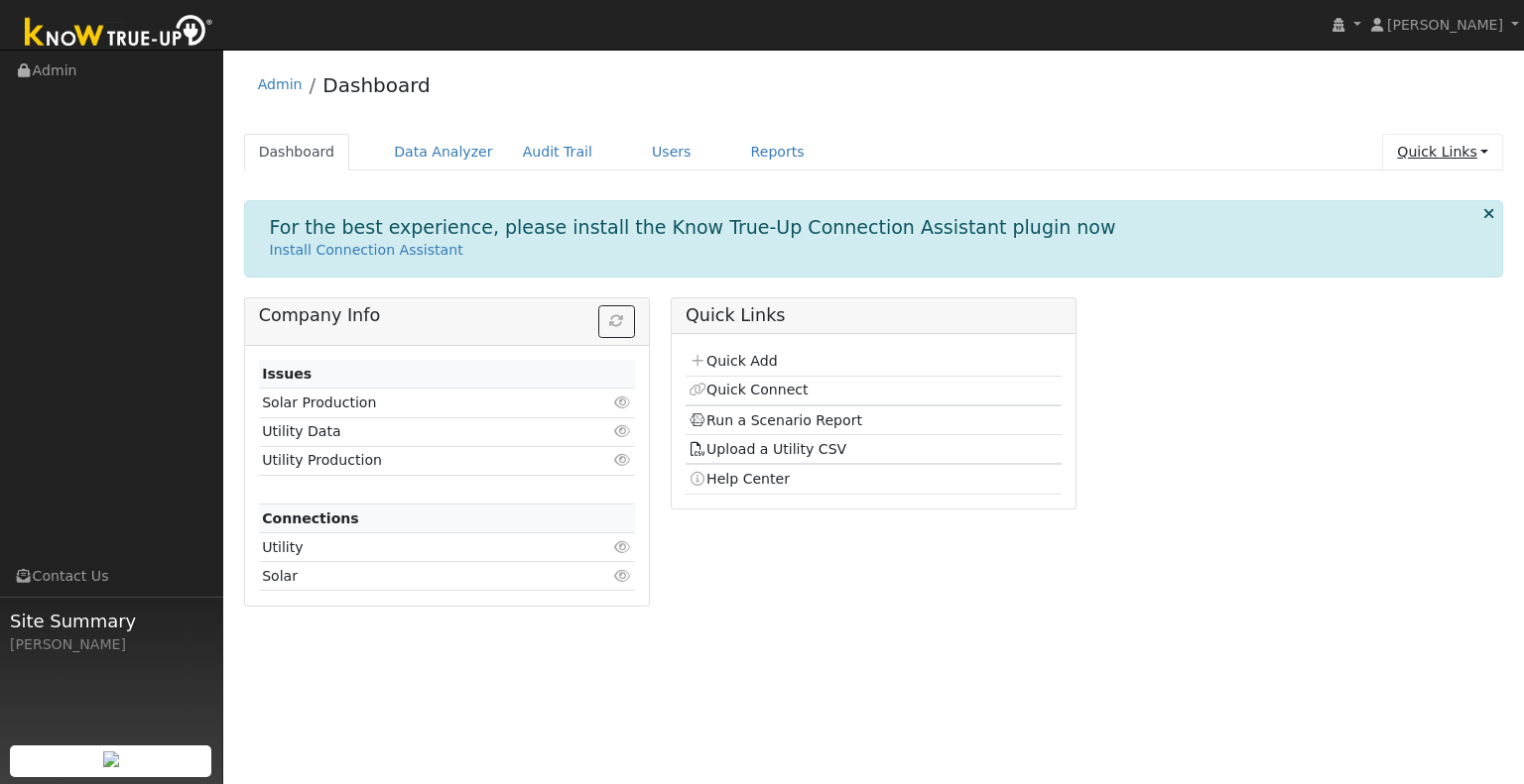
click at [1409, 149] on link "Quick Links" at bounding box center [1442, 152] width 121 height 37
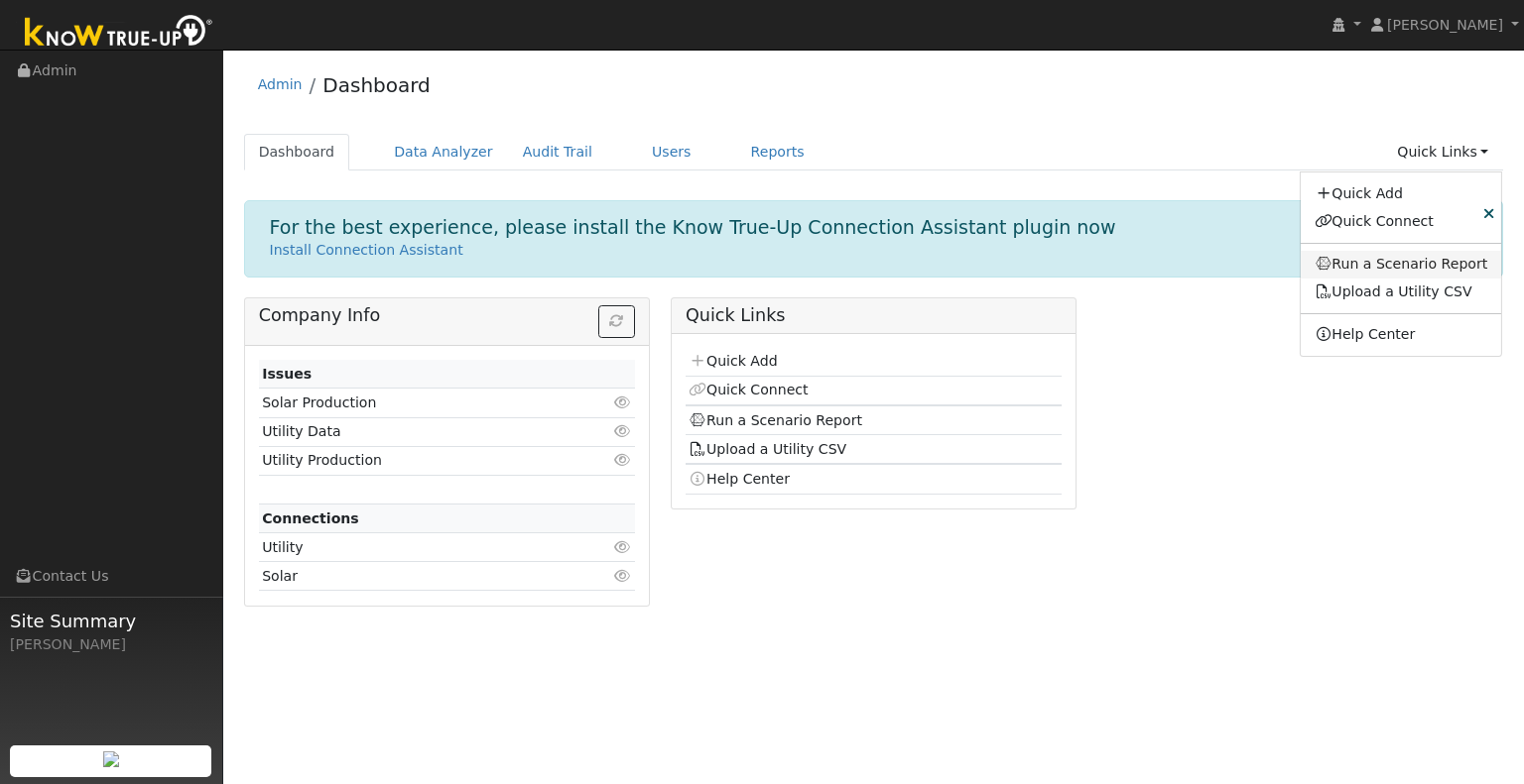
click at [1370, 256] on link "Run a Scenario Report" at bounding box center [1402, 265] width 201 height 28
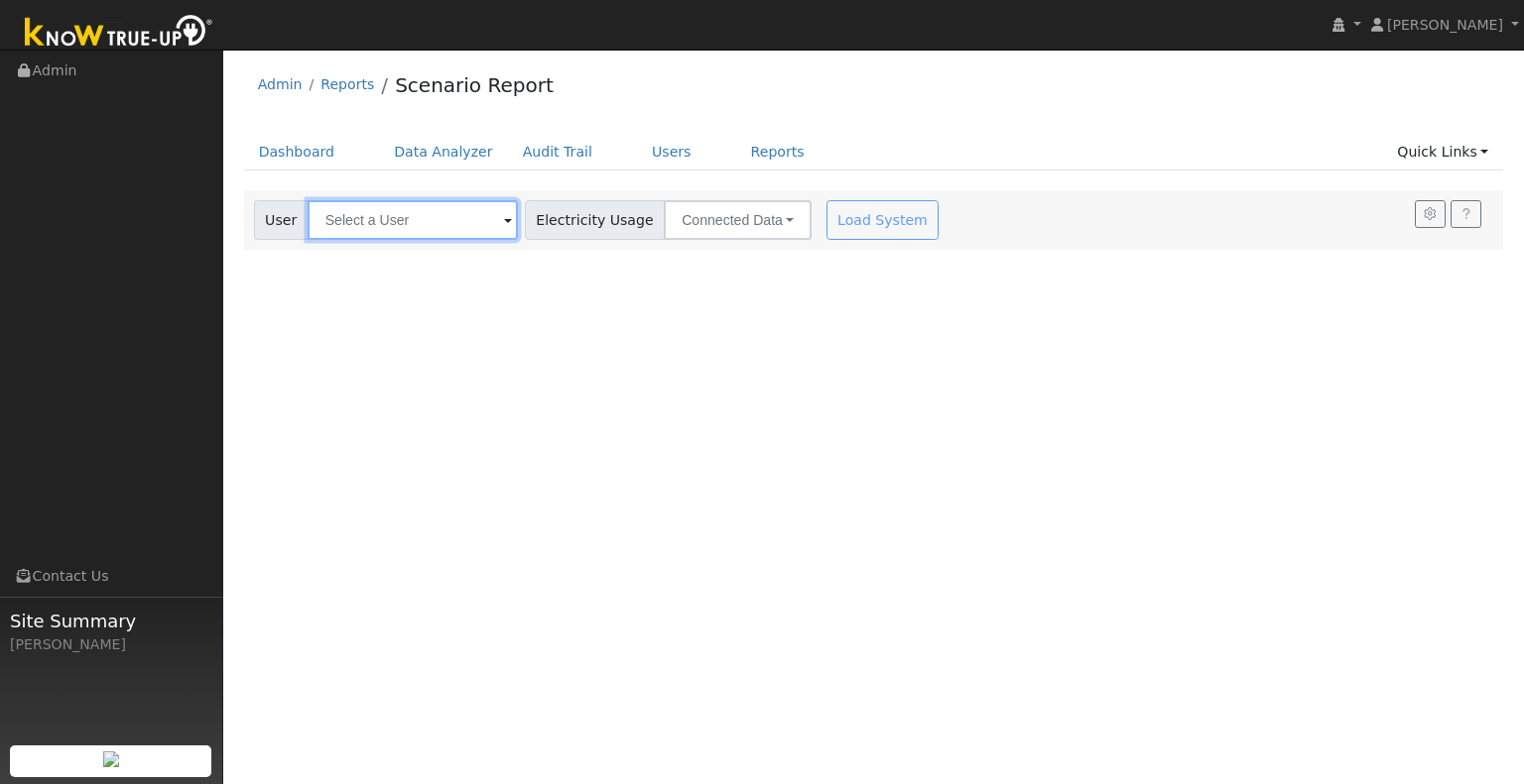
click at [447, 213] on input "text" at bounding box center [412, 220] width 210 height 40
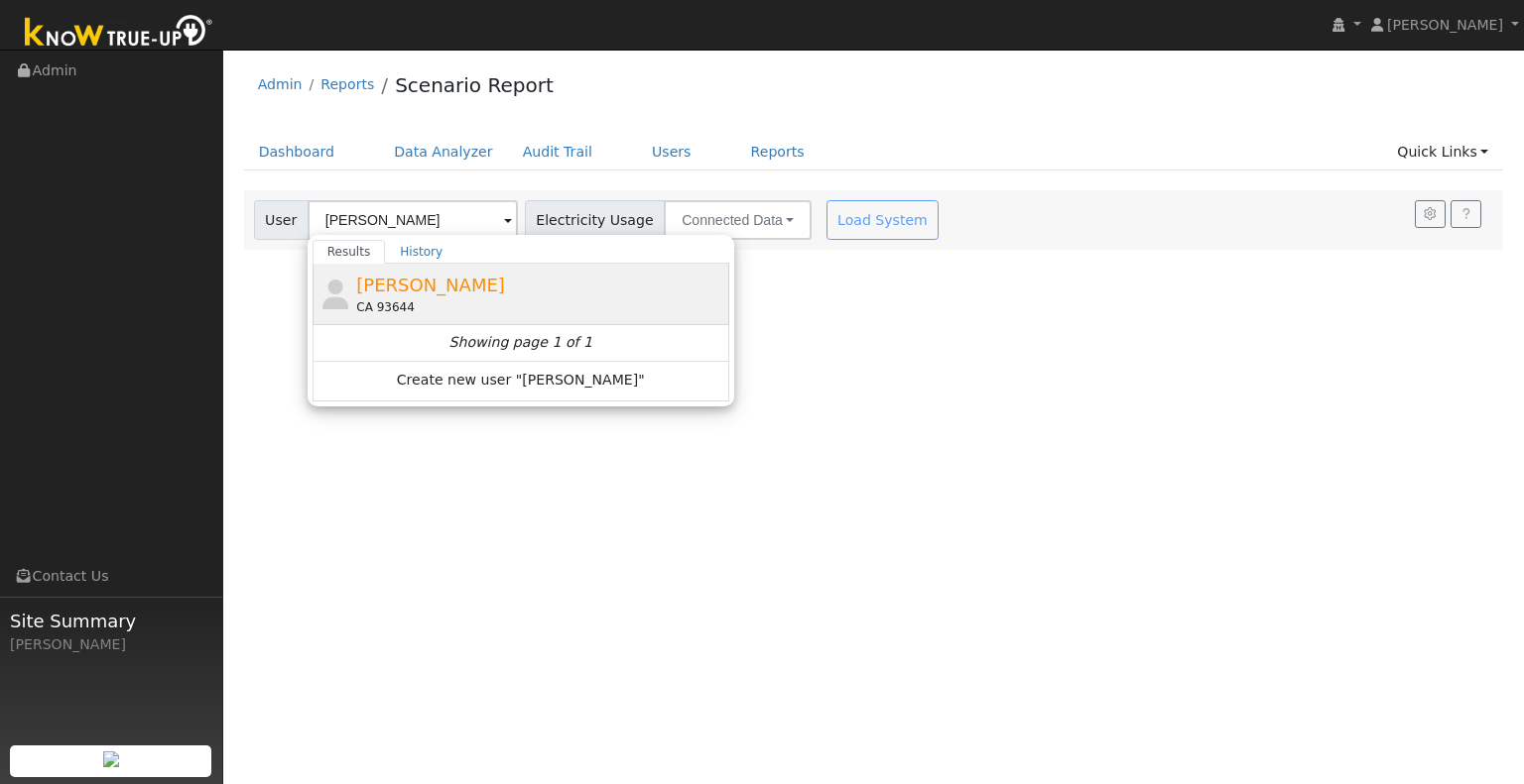
click at [405, 285] on span "[PERSON_NAME]" at bounding box center [430, 285] width 148 height 21
type input "[PERSON_NAME]"
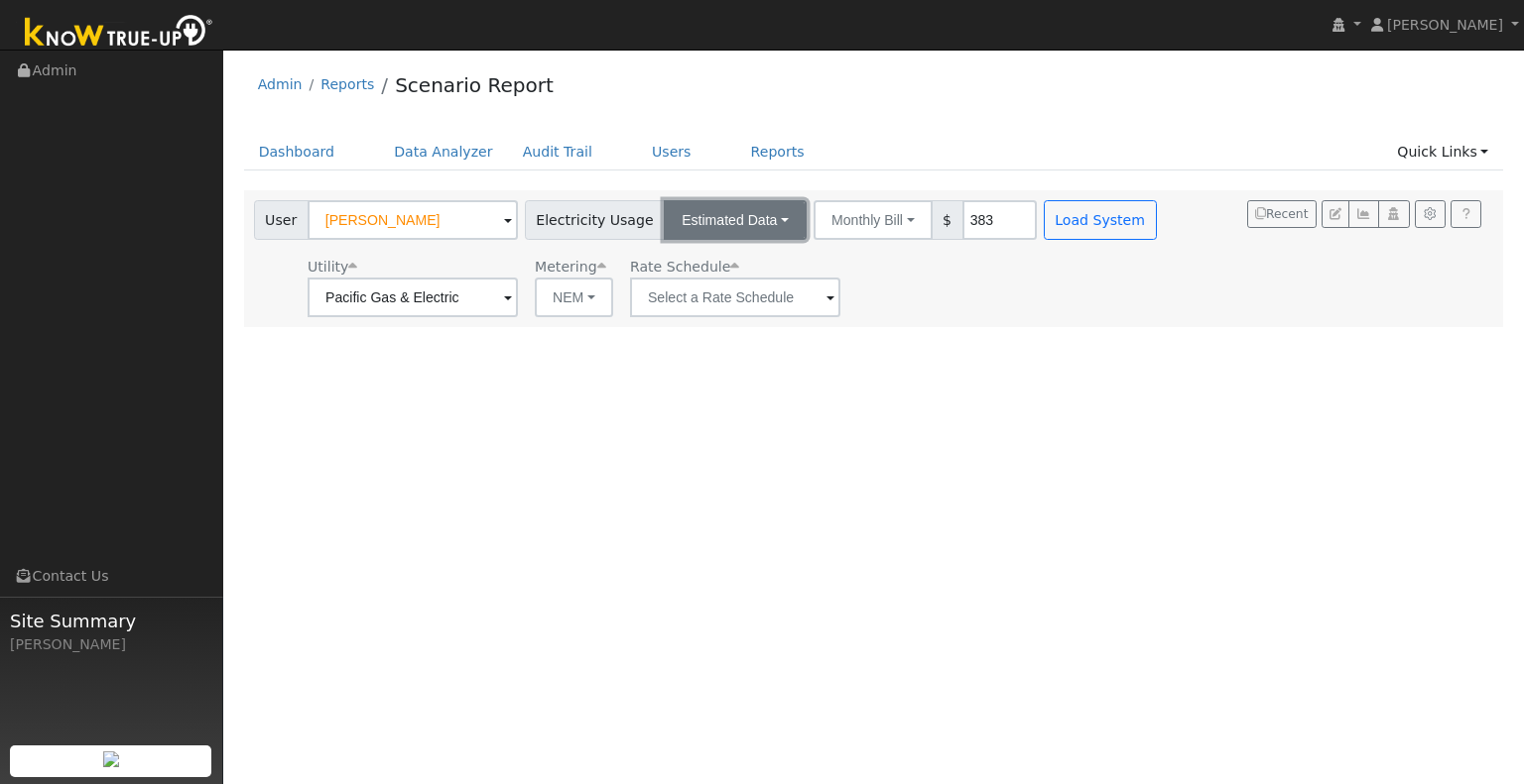
click at [711, 213] on button "Estimated Data" at bounding box center [736, 220] width 143 height 40
click at [720, 285] on link "Estimated Data" at bounding box center [737, 293] width 141 height 28
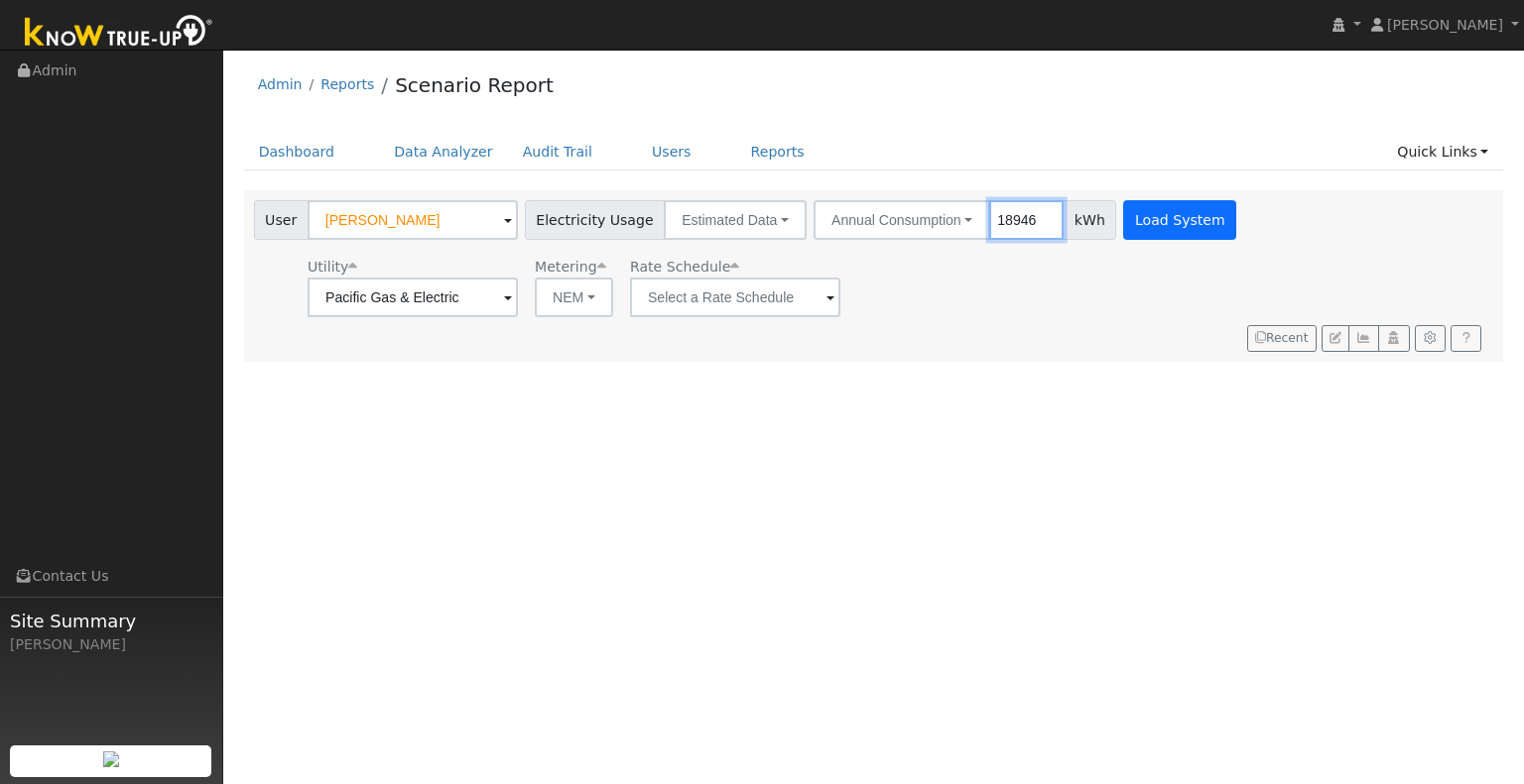
type input "18946"
click at [1146, 226] on button "Load System" at bounding box center [1180, 220] width 113 height 40
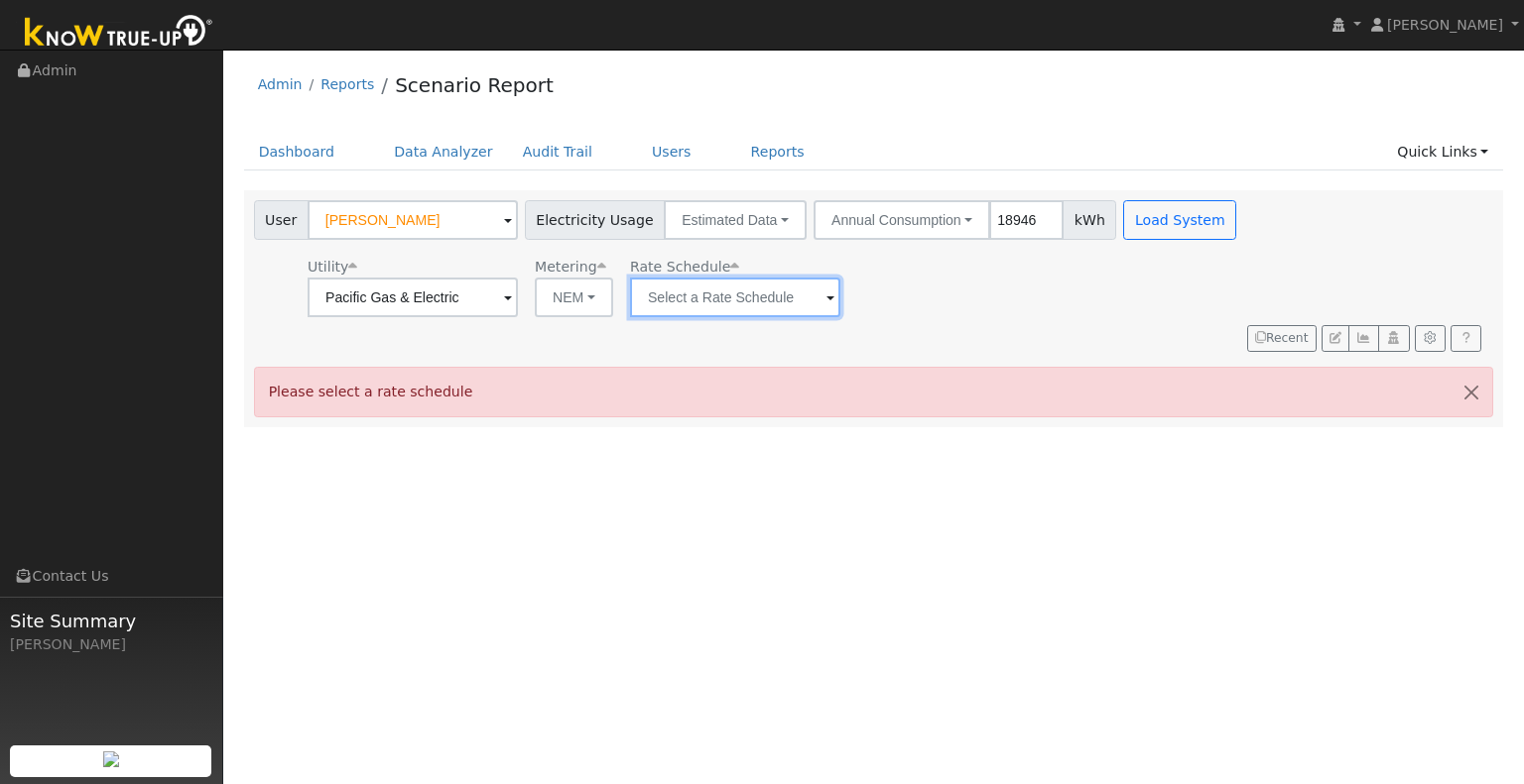
drag, startPoint x: 722, startPoint y: 315, endPoint x: 655, endPoint y: 285, distance: 73.4
click at [655, 285] on input "text" at bounding box center [735, 297] width 210 height 40
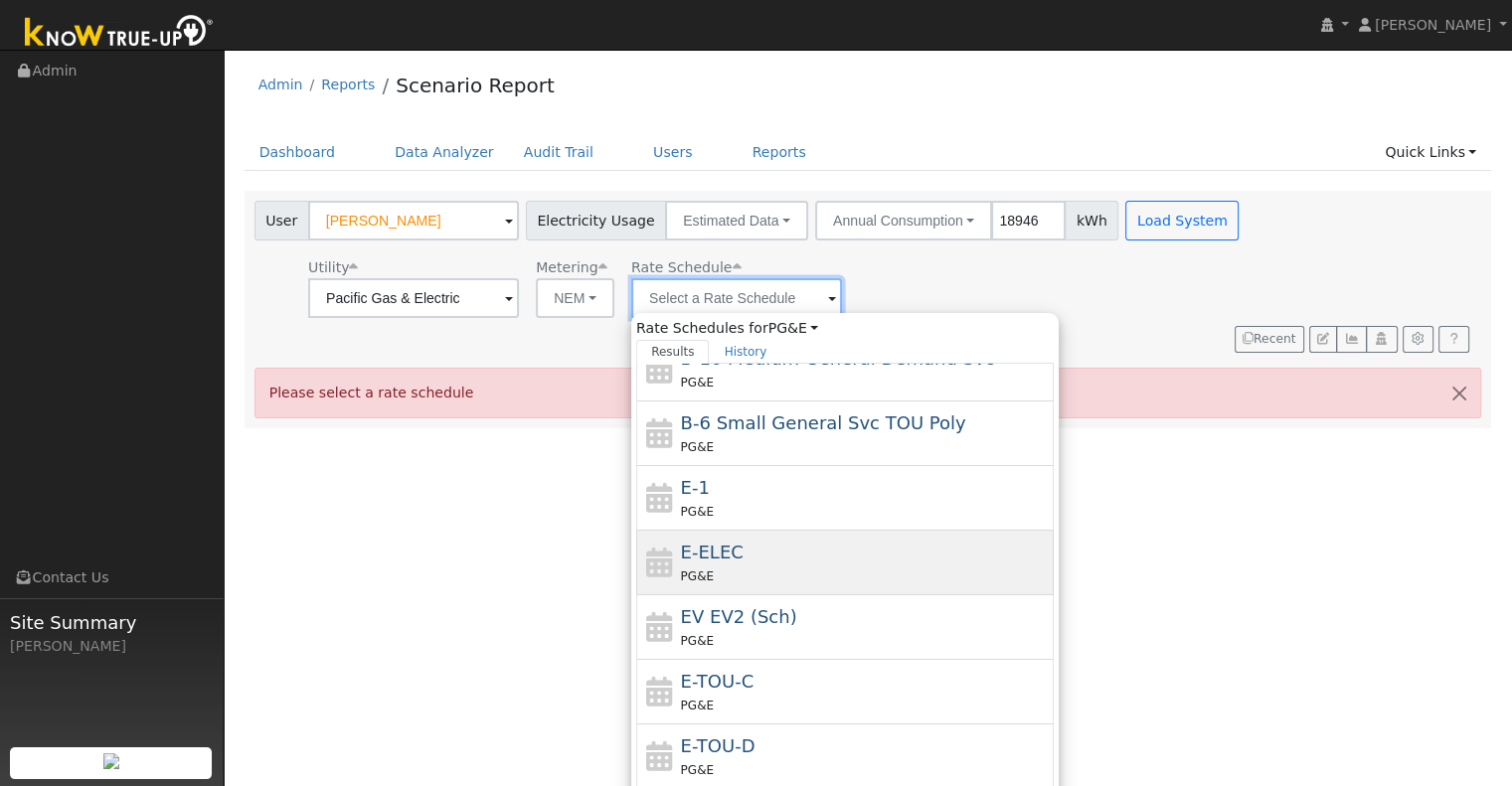
scroll to position [214, 0]
click at [790, 546] on div "E-ELEC PG&E" at bounding box center [866, 561] width 369 height 48
type input "E-ELEC"
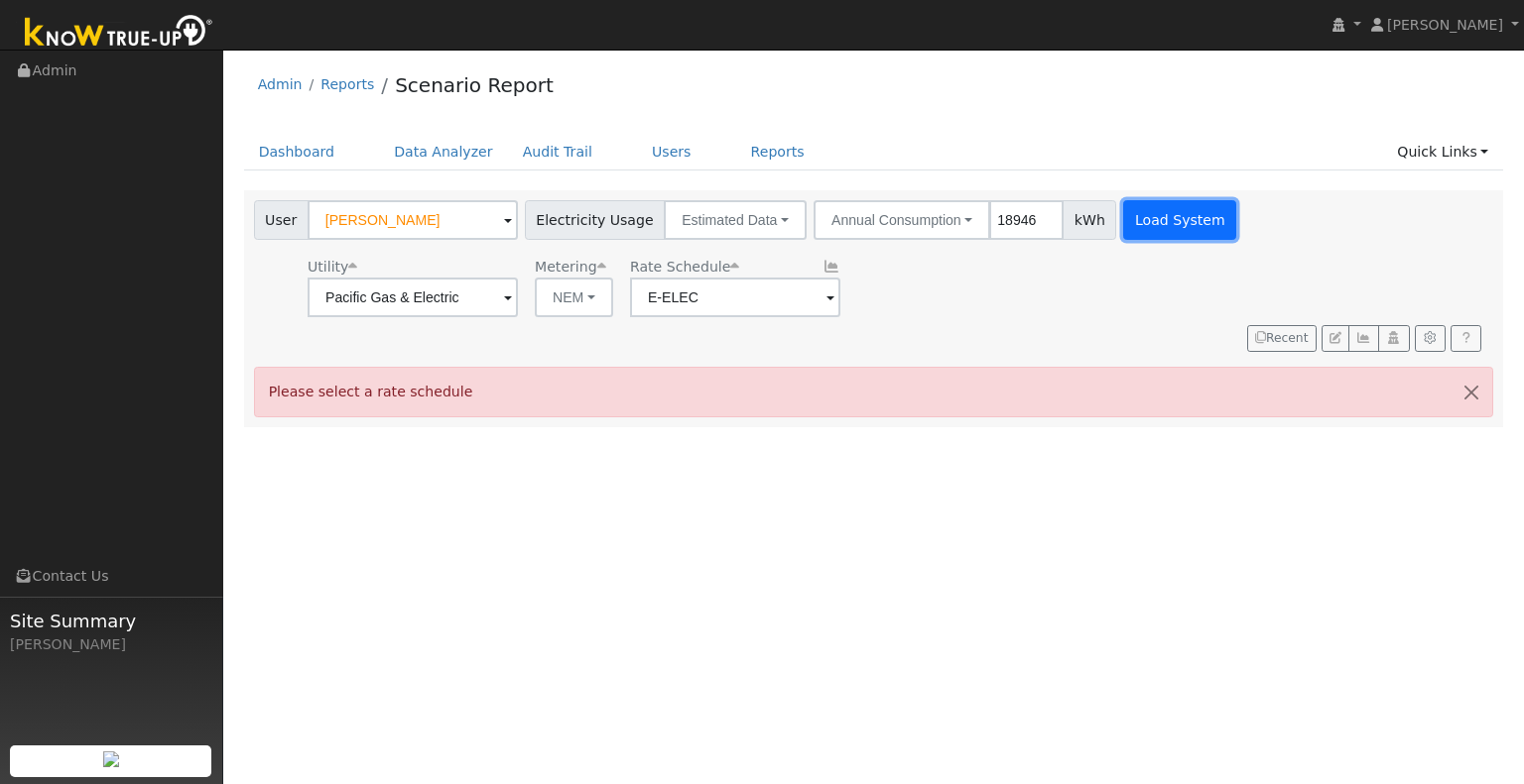
click at [1127, 238] on button "Load System" at bounding box center [1180, 220] width 113 height 40
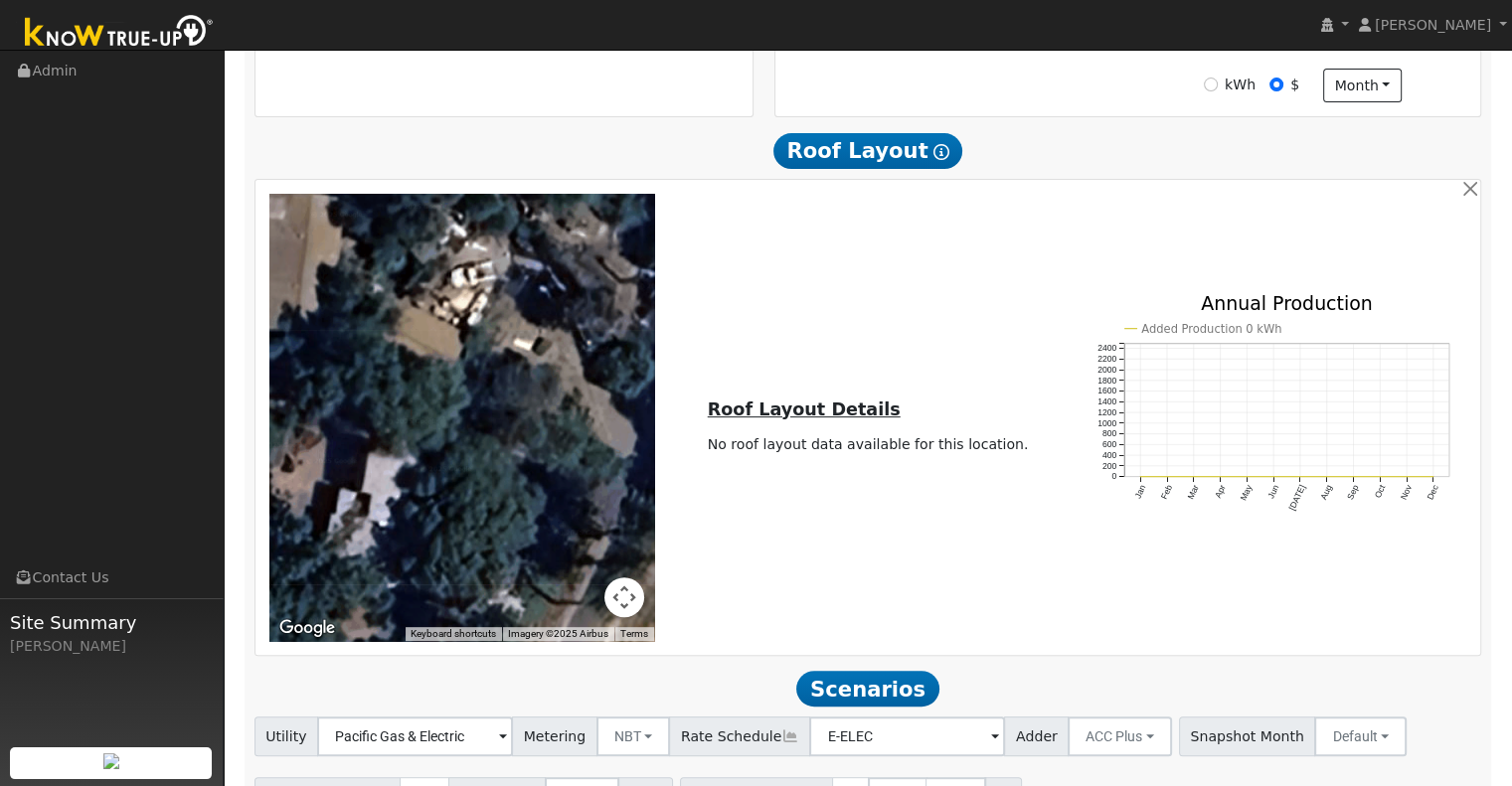
scroll to position [763, 0]
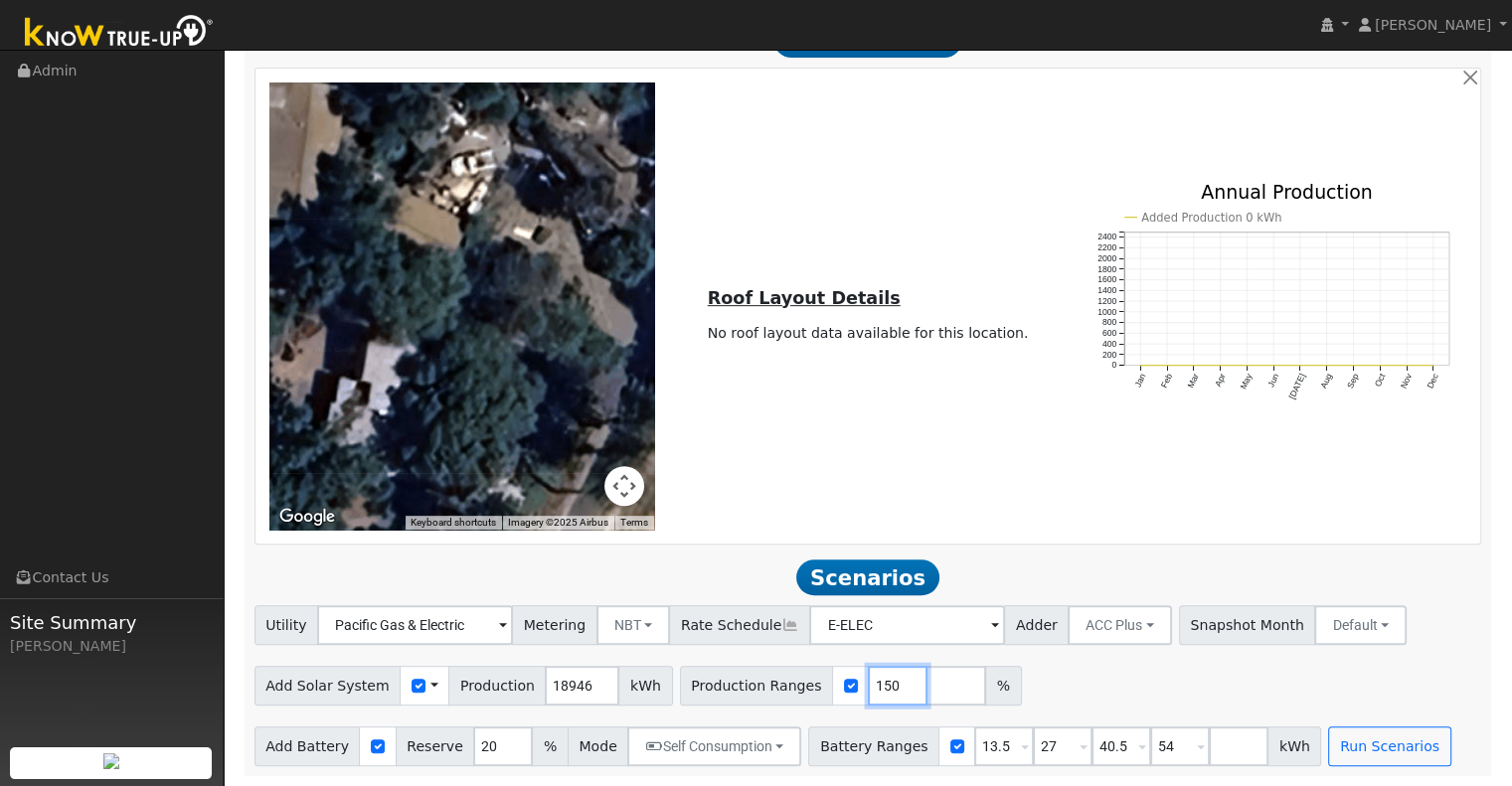
click at [868, 687] on input "150" at bounding box center [898, 686] width 60 height 40
click at [868, 687] on input "149" at bounding box center [898, 686] width 60 height 40
type input "143"
click at [868, 687] on input "143" at bounding box center [898, 686] width 60 height 40
drag, startPoint x: 966, startPoint y: 736, endPoint x: 935, endPoint y: 833, distance: 101.8
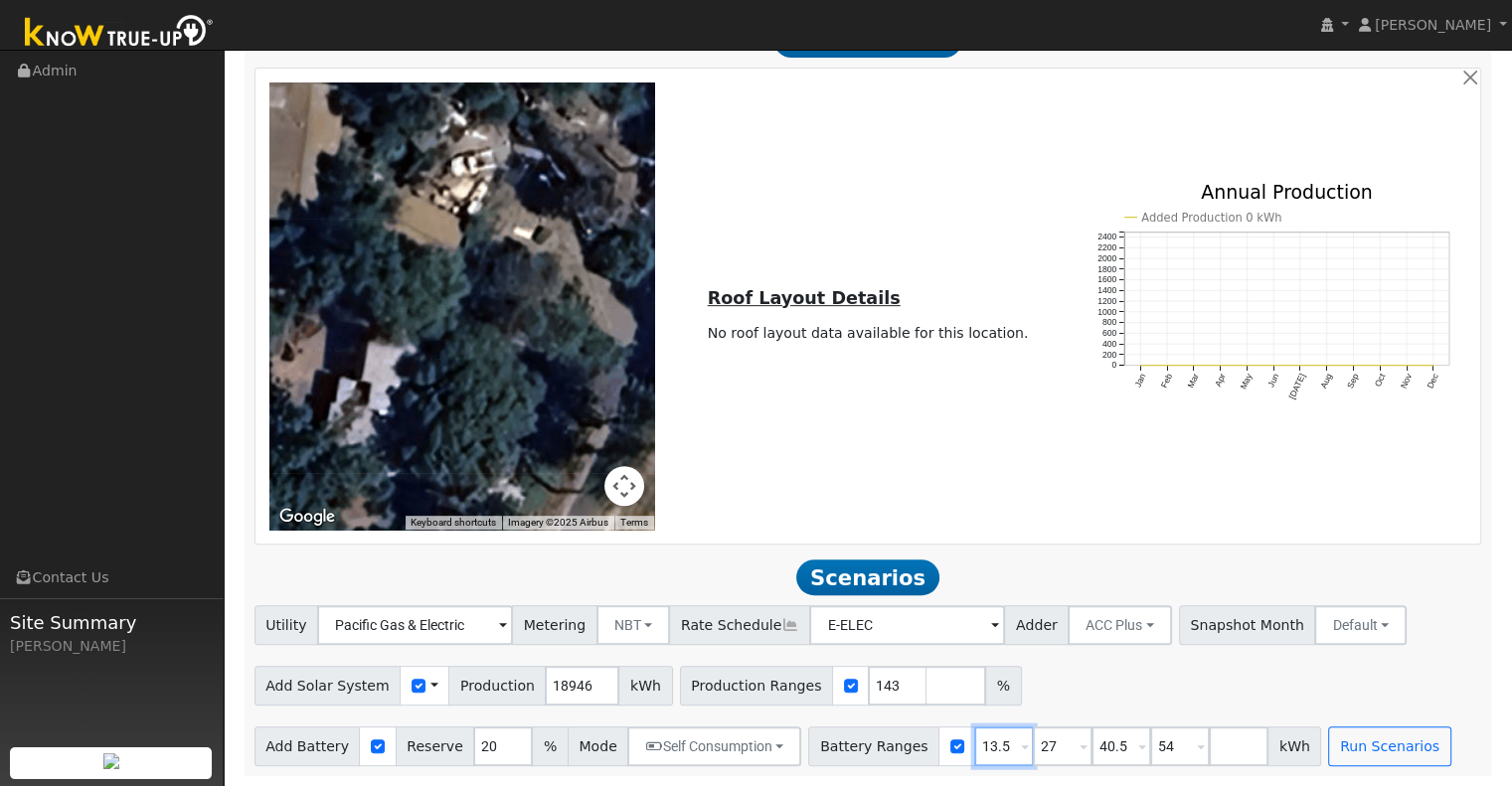
click at [935, 785] on html "[PERSON_NAME] [PERSON_NAME] Profile My Company Help Center Terms Of Service See…" at bounding box center [756, 16] width 1512 height 1541
type input "27"
type input "40.5"
type input "54"
type input "40.5"
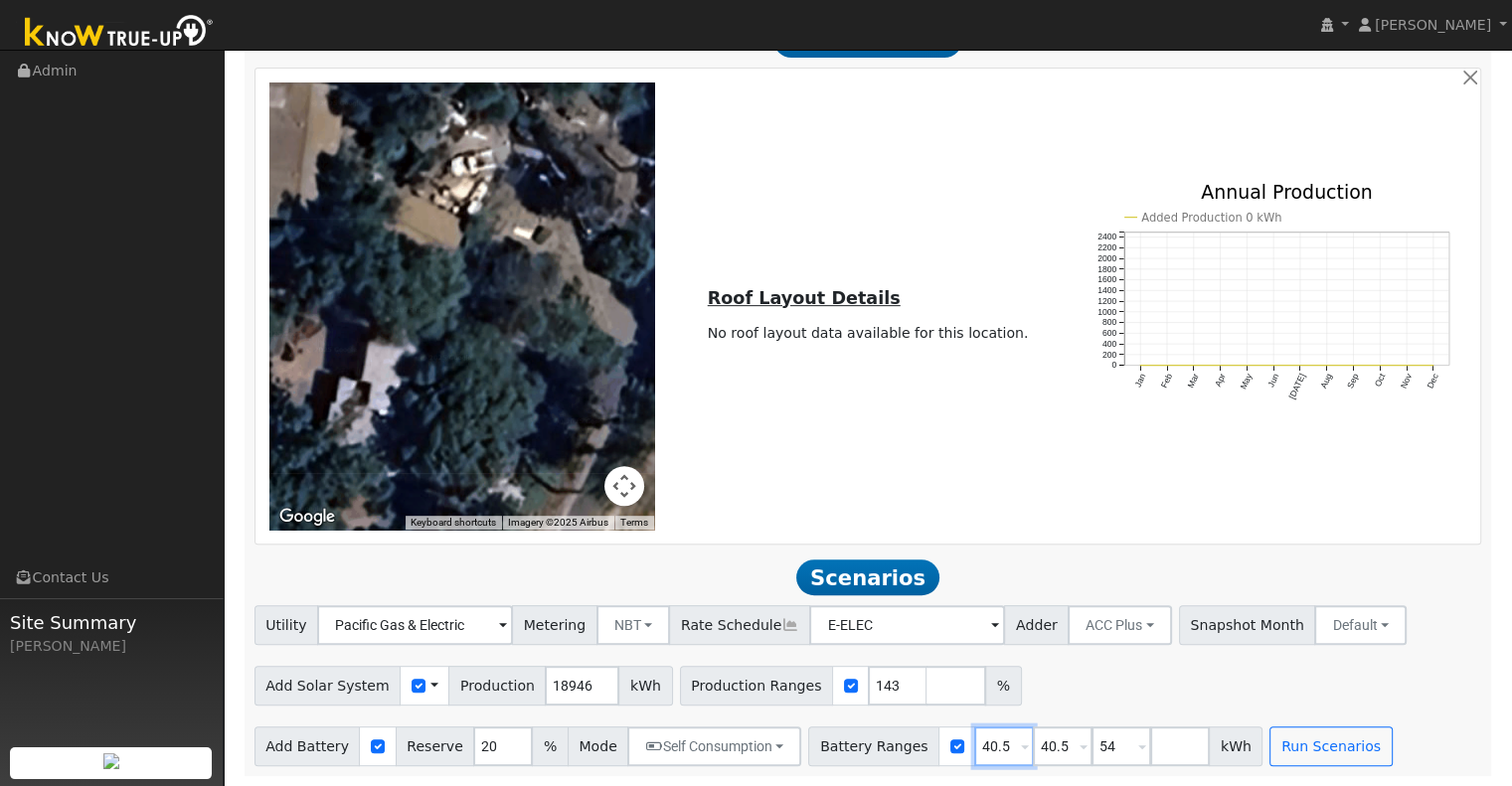
type input "54"
type input "5"
type input "45"
type input "60"
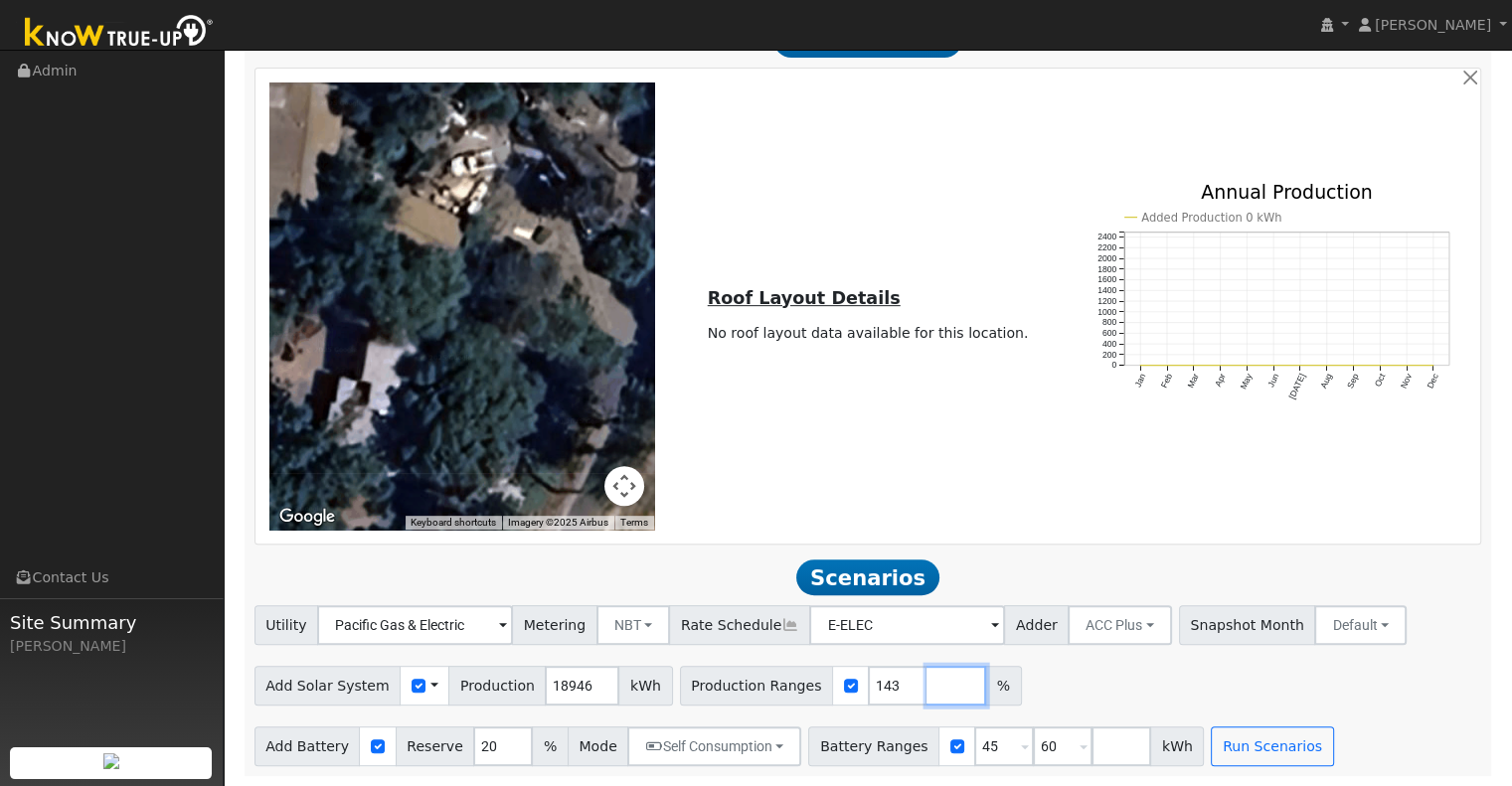
click at [927, 684] on input "number" at bounding box center [956, 686] width 60 height 40
type input "135"
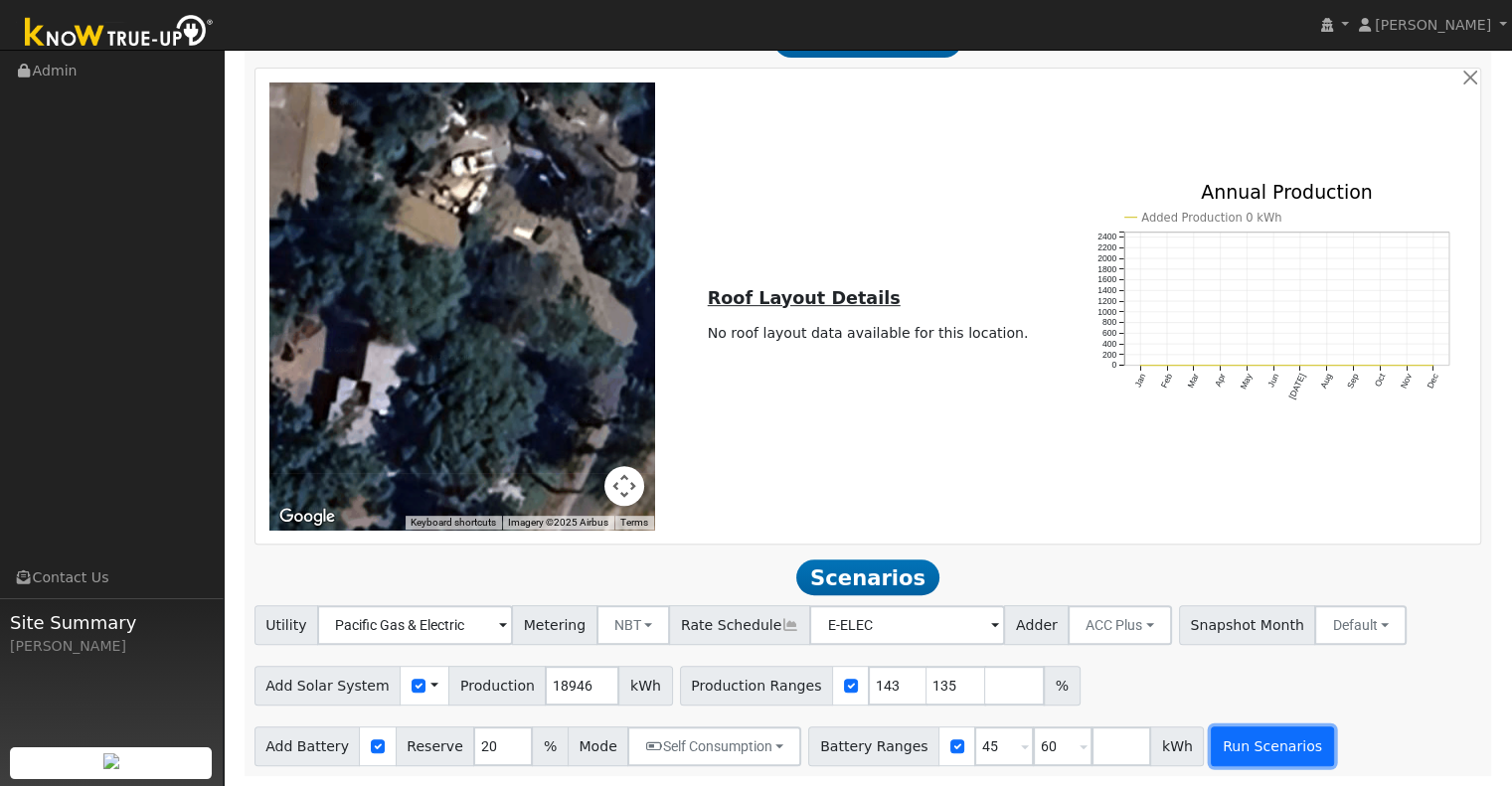
type input "135"
type input "143"
click at [1215, 750] on button "Run Scenarios" at bounding box center [1272, 747] width 123 height 40
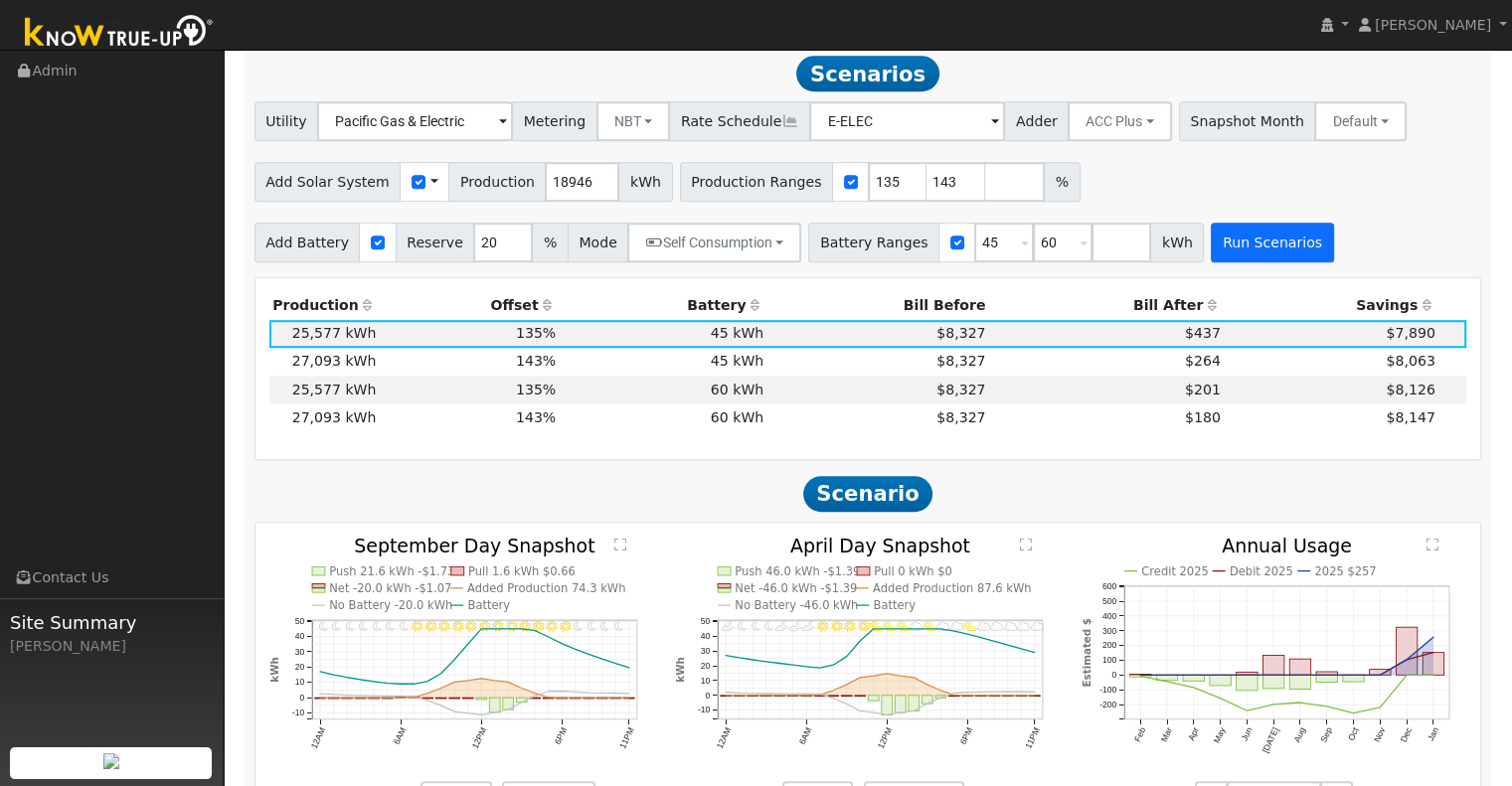
scroll to position [1261, 0]
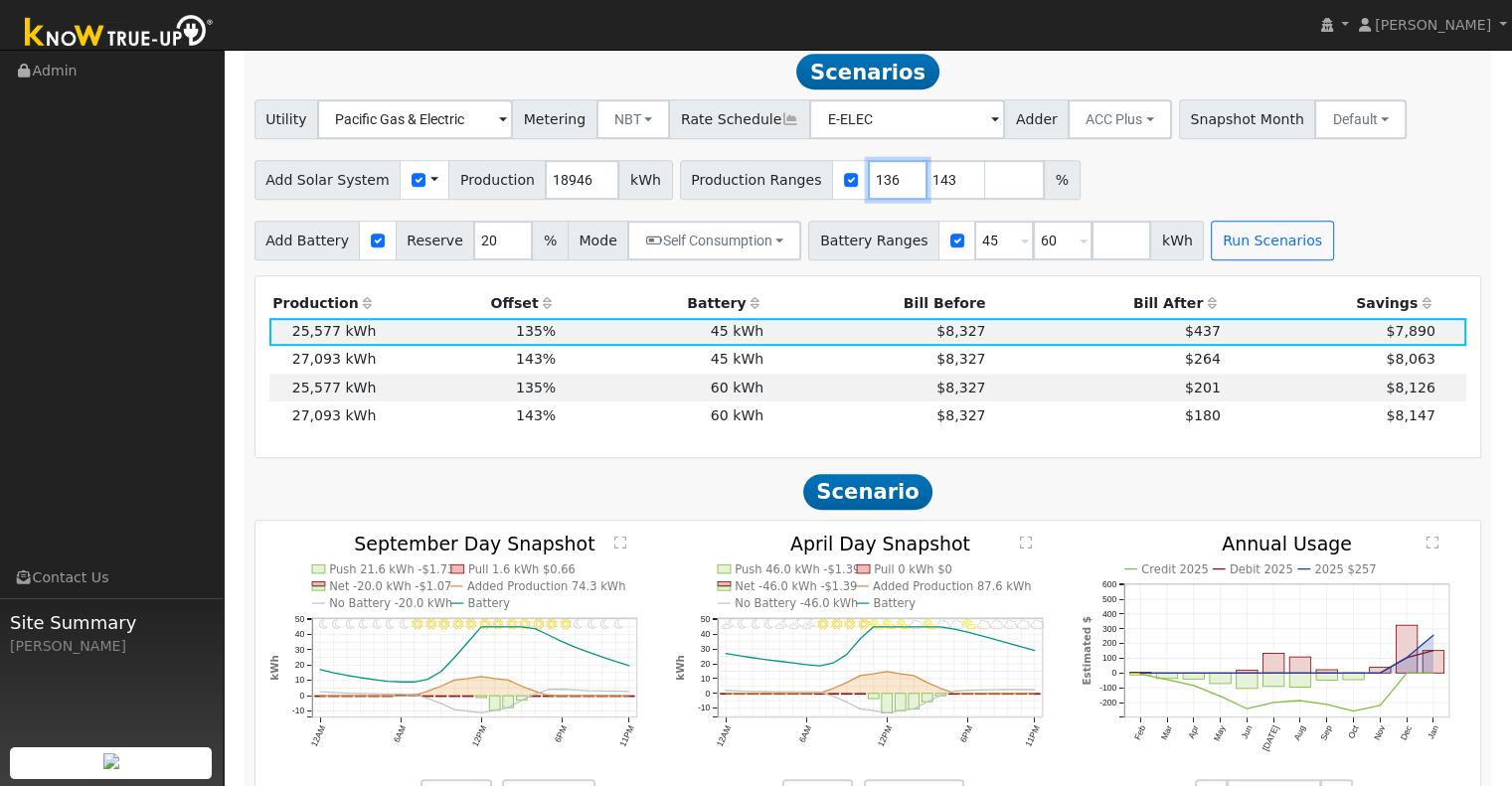
click at [871, 182] on input "136" at bounding box center [898, 180] width 60 height 40
type input "137"
click at [871, 182] on input "137" at bounding box center [898, 180] width 60 height 40
drag, startPoint x: 1208, startPoint y: 241, endPoint x: 976, endPoint y: 243, distance: 232.0
click at [976, 243] on input "45" at bounding box center [1004, 240] width 60 height 40
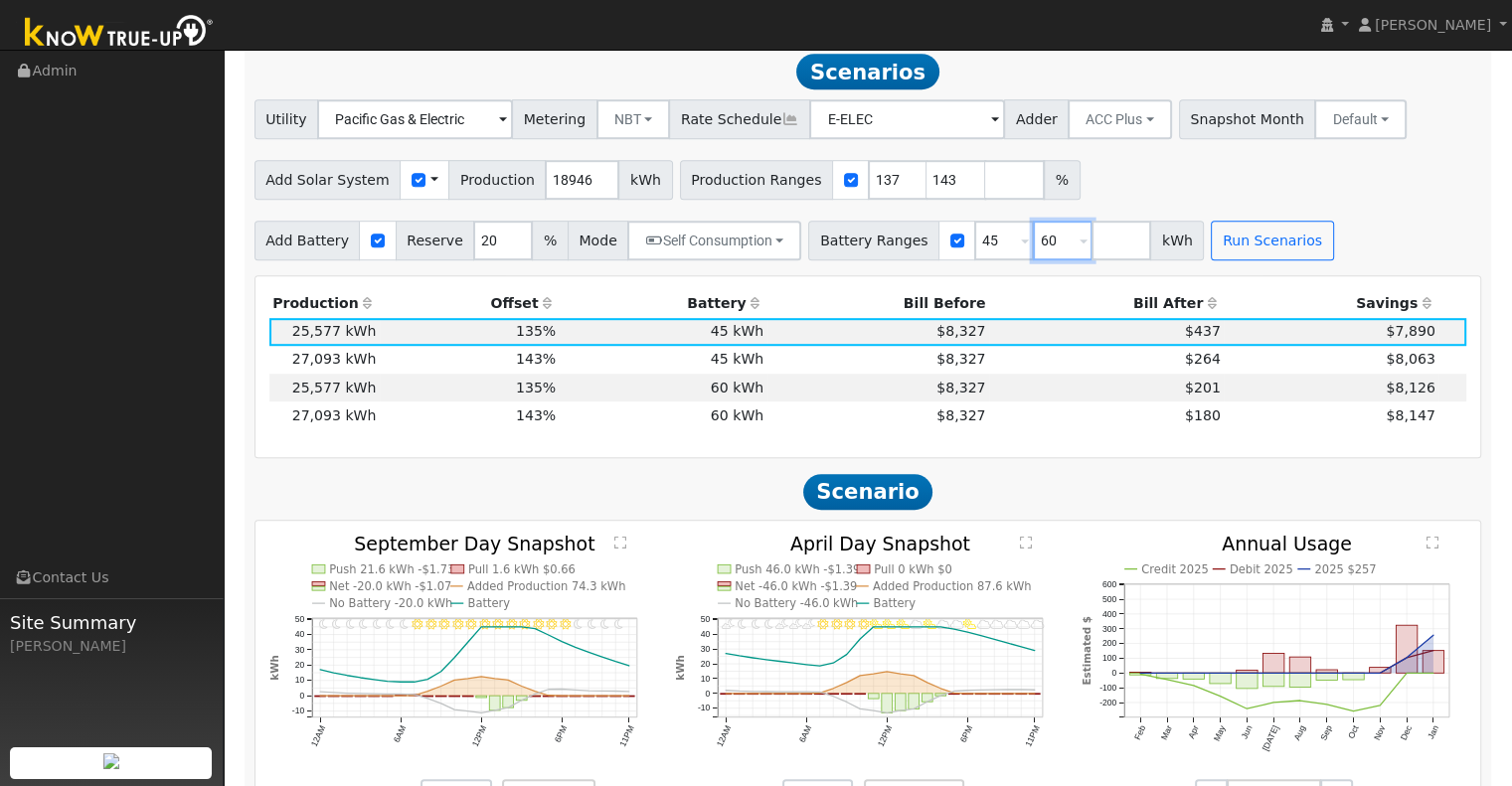
click at [1033, 245] on input "60" at bounding box center [1063, 240] width 60 height 40
type input "6"
click at [1152, 232] on button "Run Scenarios" at bounding box center [1213, 240] width 123 height 40
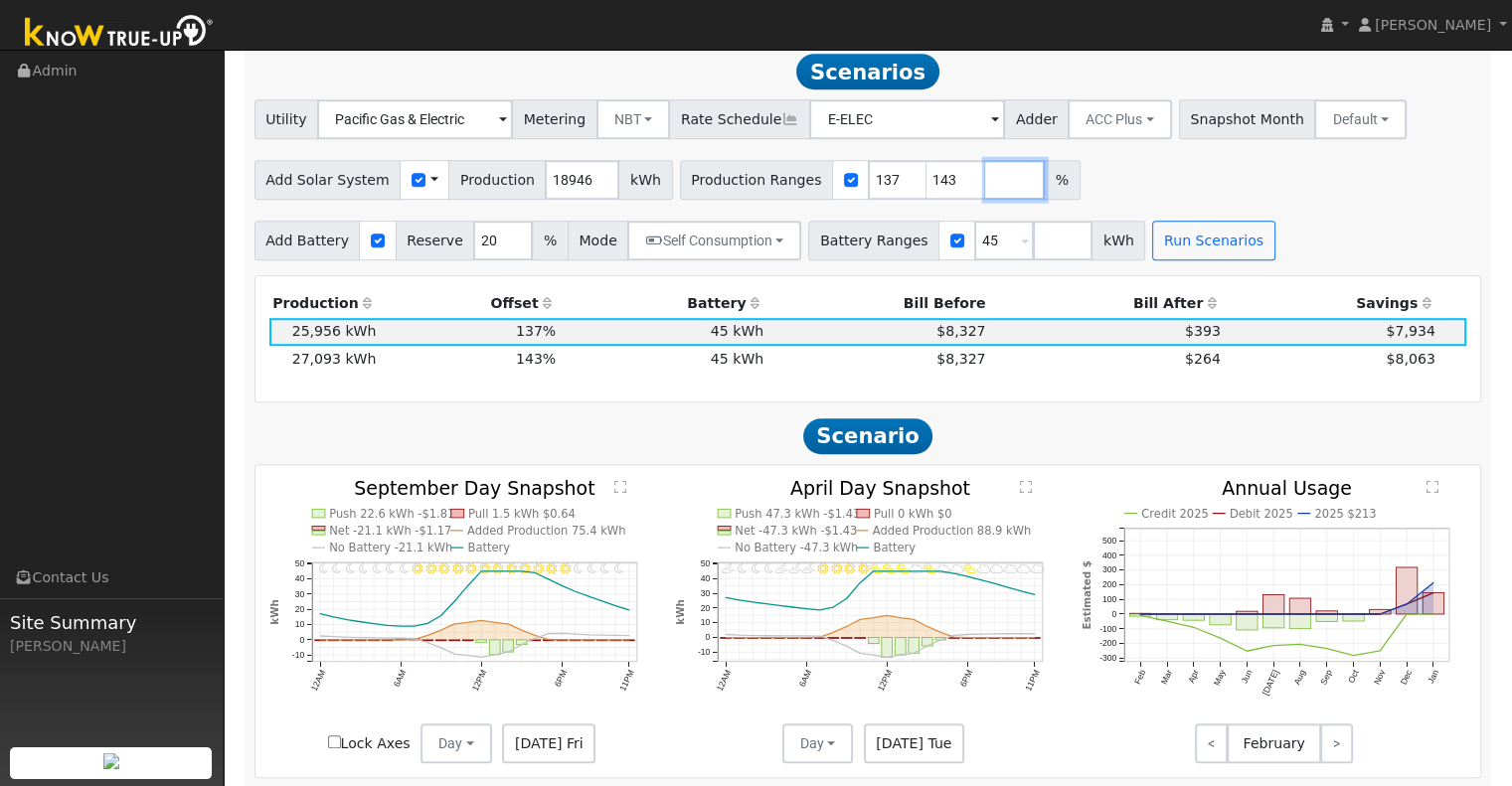
click at [985, 188] on input "number" at bounding box center [1015, 180] width 60 height 40
type input "132"
type input "137"
type input "143"
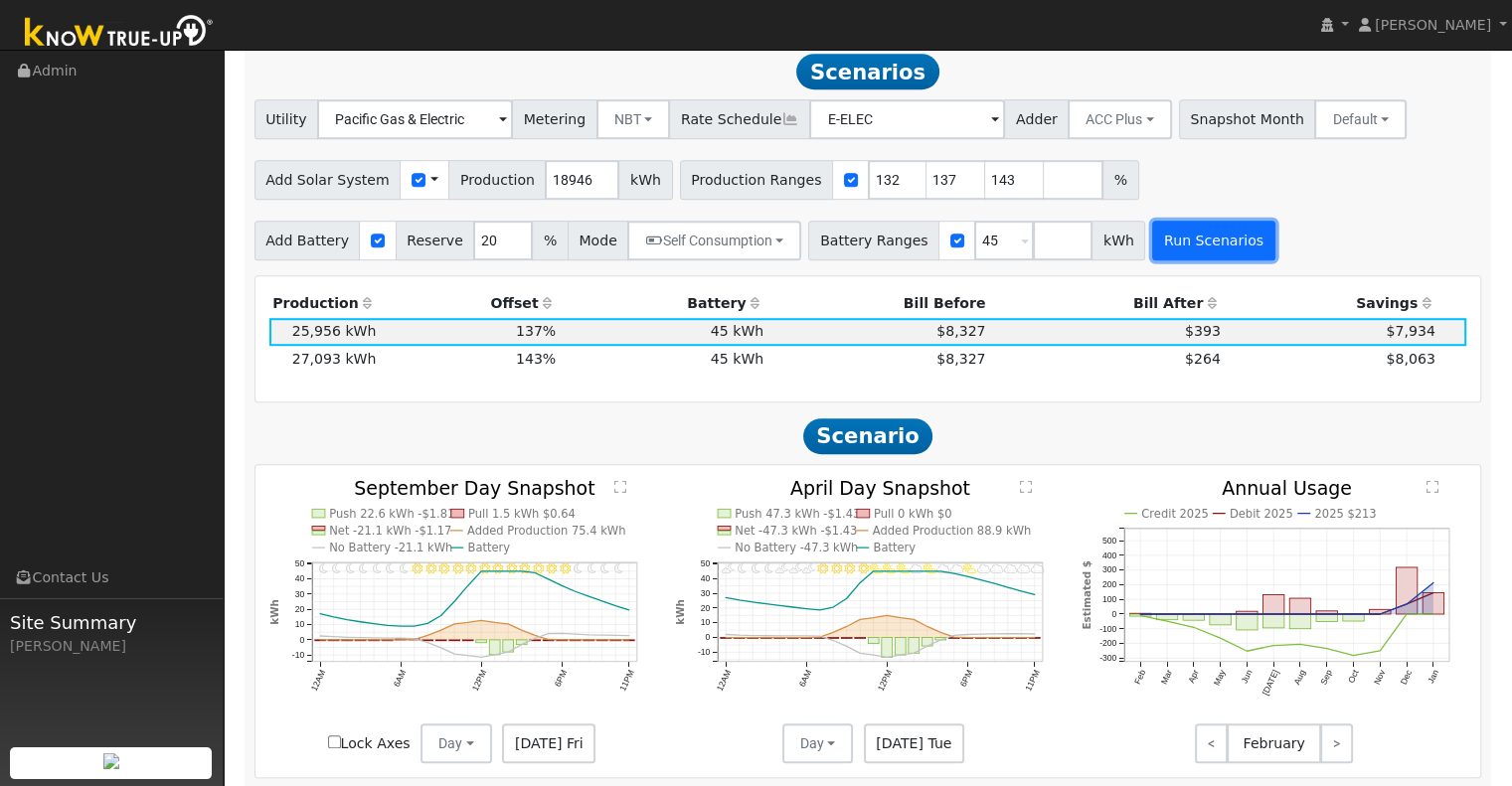
click at [1152, 235] on button "Run Scenarios" at bounding box center [1213, 240] width 123 height 40
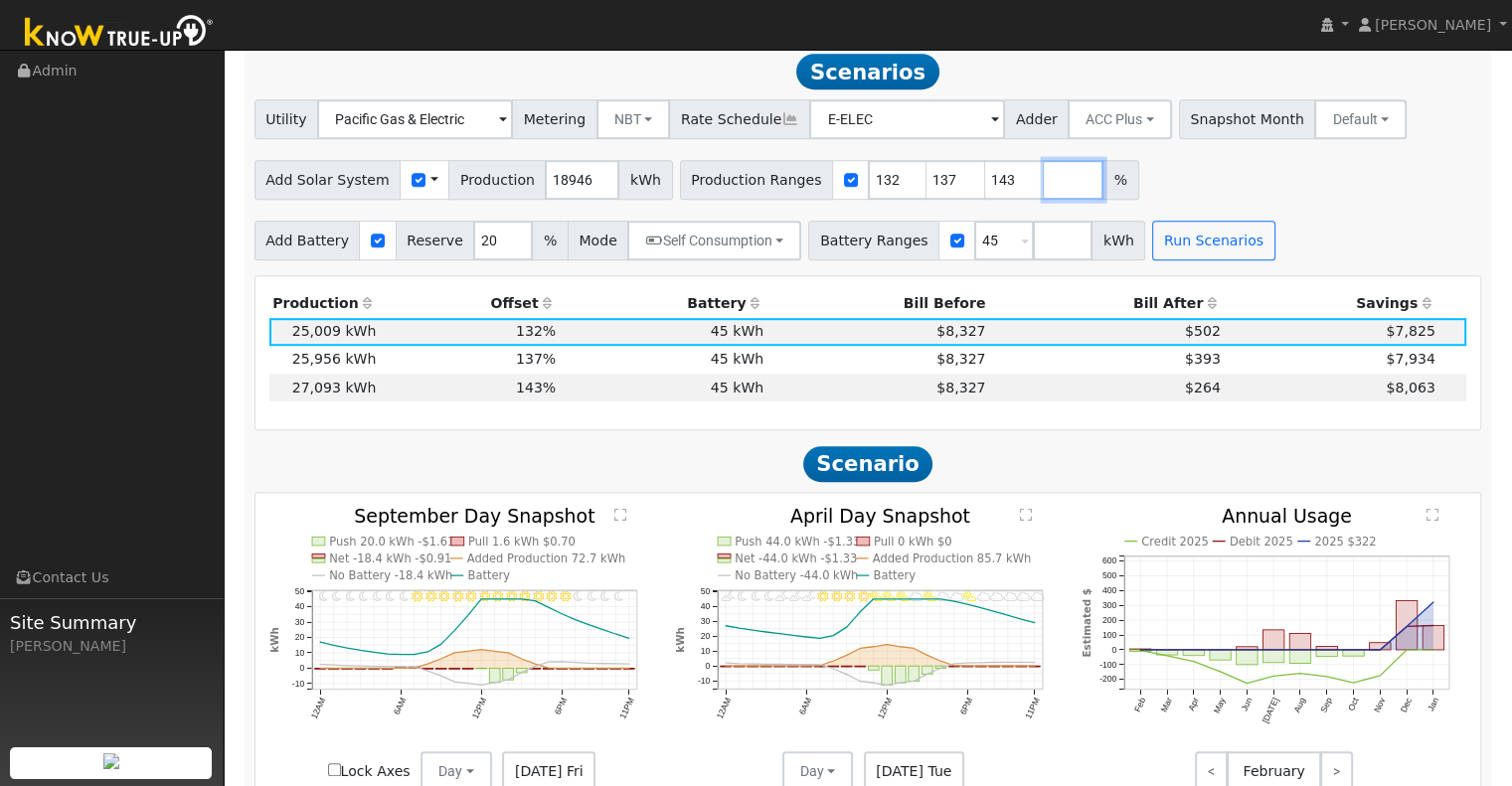
click at [1043, 189] on input "number" at bounding box center [1073, 180] width 60 height 40
type input "125"
type input "132"
type input "137"
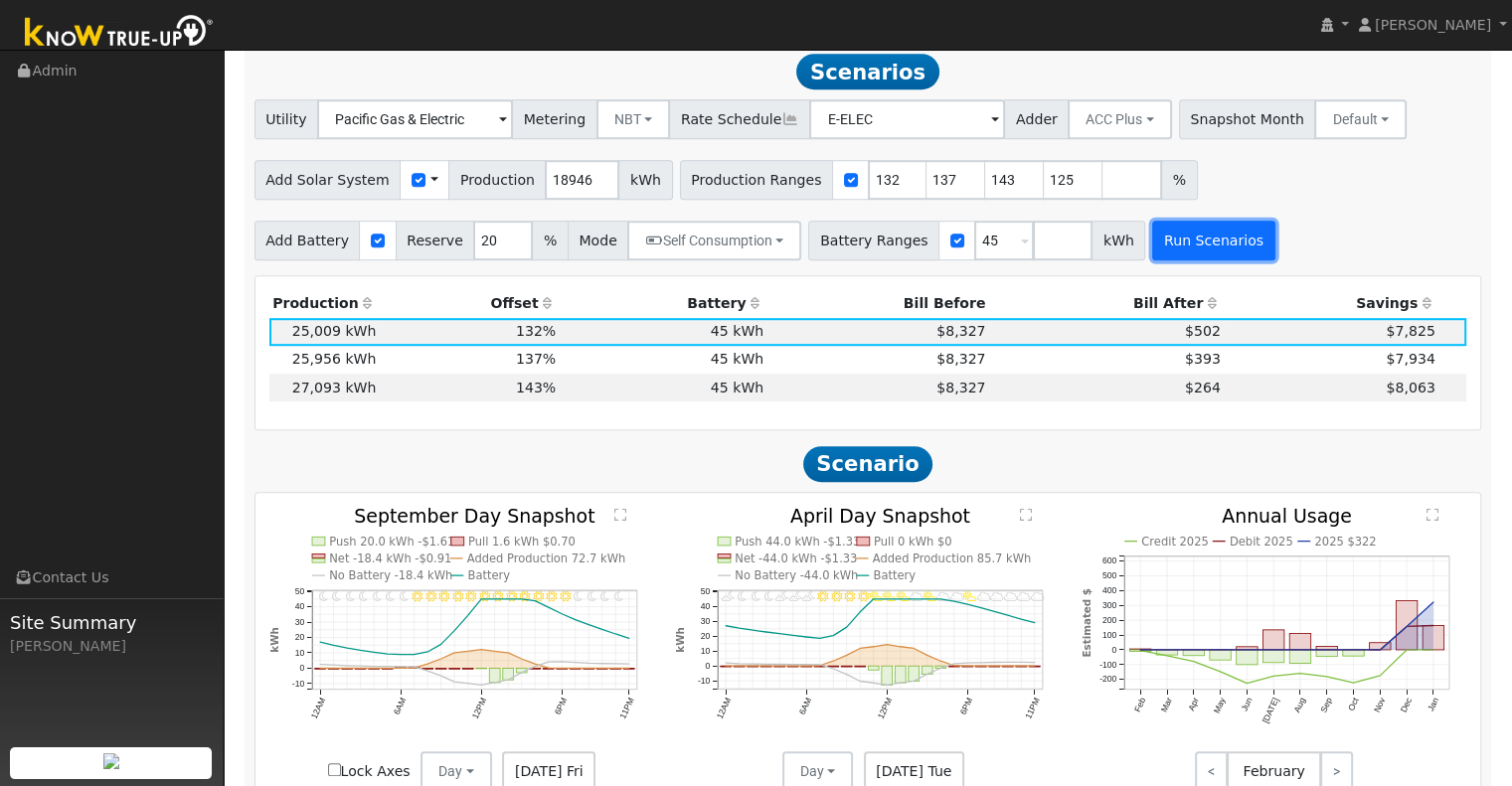
type input "143"
click at [1152, 254] on button "Run Scenarios" at bounding box center [1213, 240] width 123 height 40
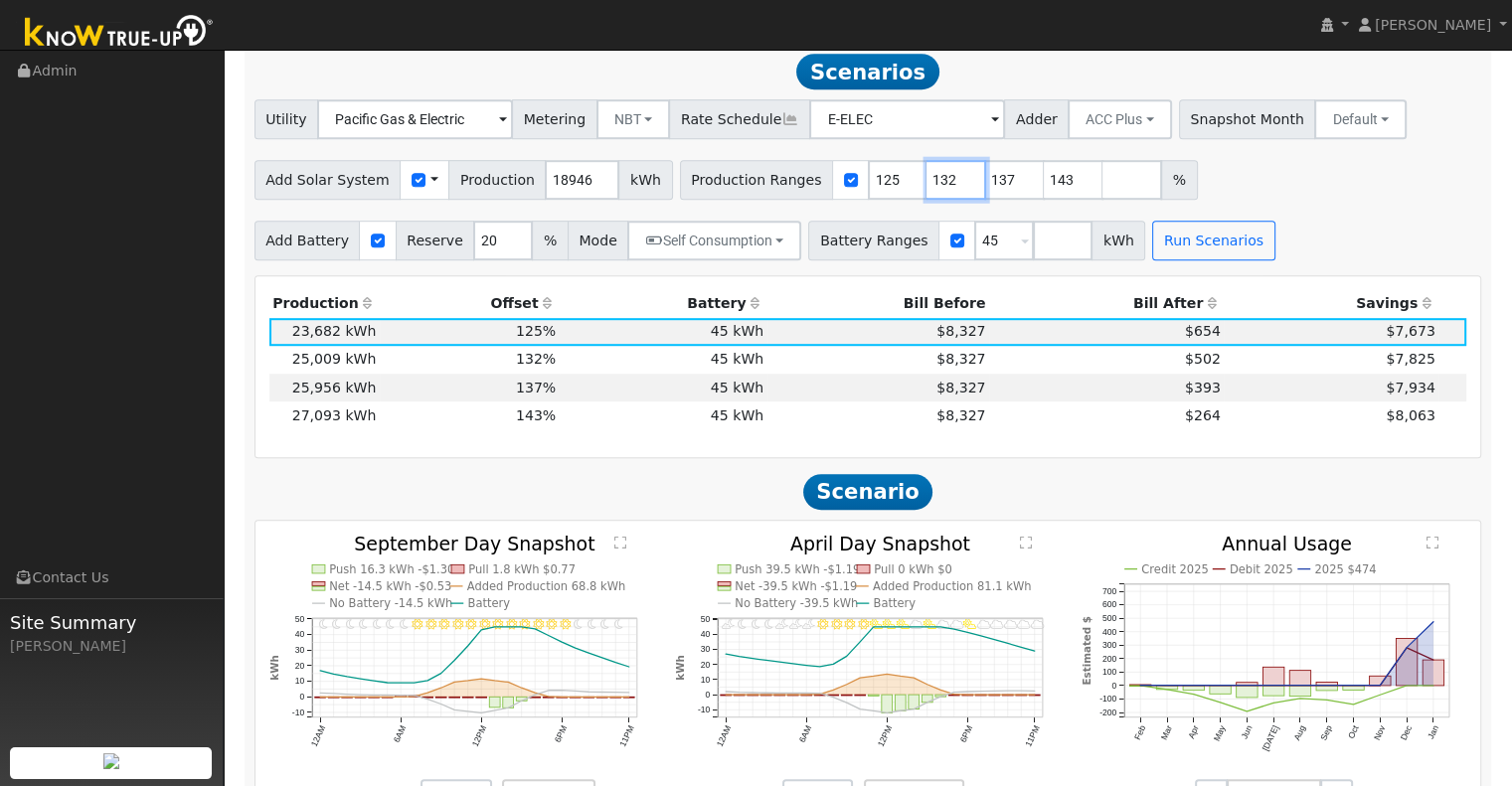
drag, startPoint x: 913, startPoint y: 184, endPoint x: 861, endPoint y: 196, distance: 53.4
click at [861, 196] on div "Production Ranges 125 132 137 143 %" at bounding box center [939, 180] width 518 height 40
drag, startPoint x: 859, startPoint y: 191, endPoint x: 813, endPoint y: 194, distance: 46.1
click at [813, 194] on div "Production Ranges 125 132 137 143 %" at bounding box center [939, 180] width 518 height 40
type input "132"
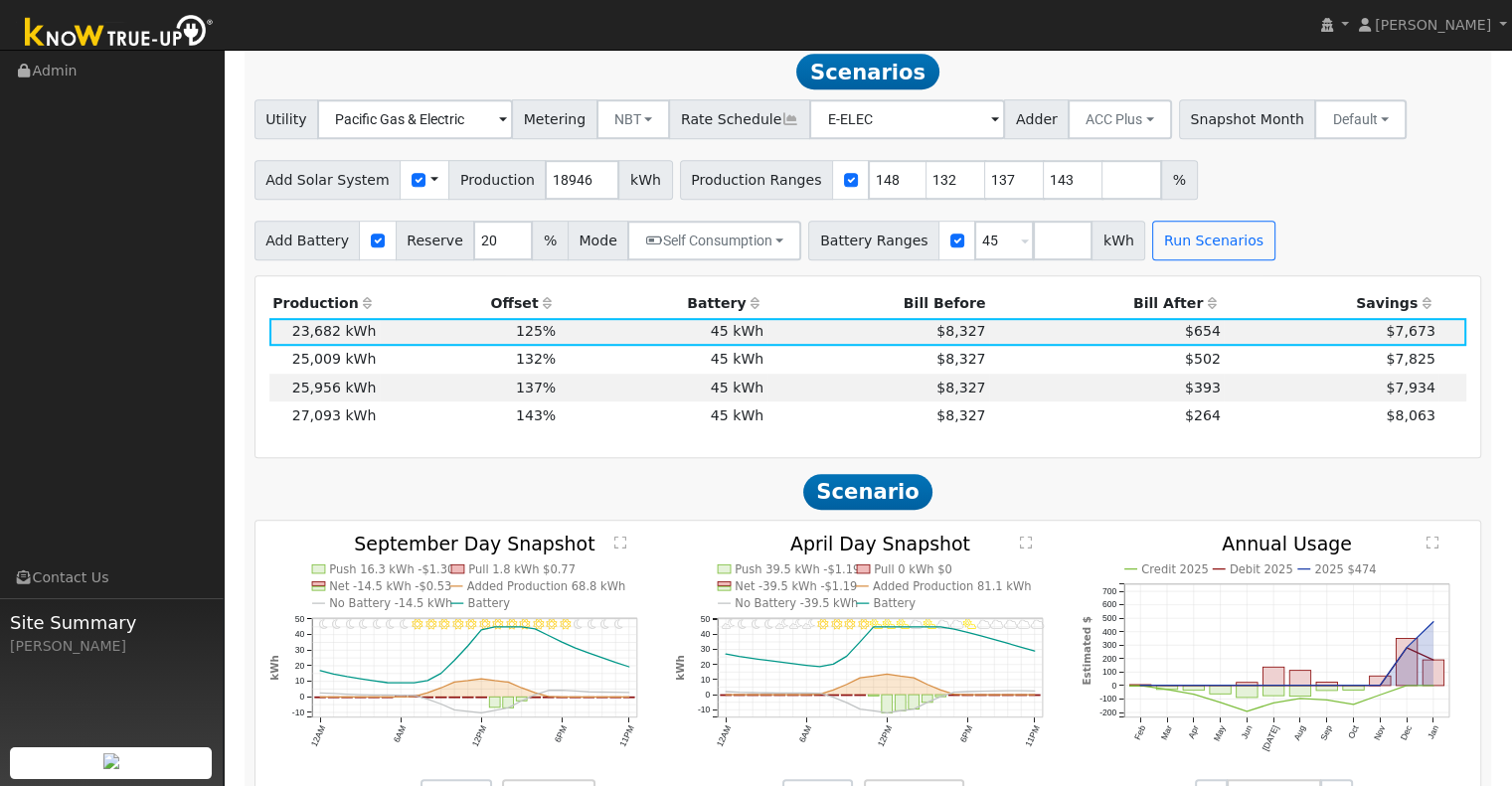
type input "137"
type input "143"
type input "148"
type input "137"
type input "143"
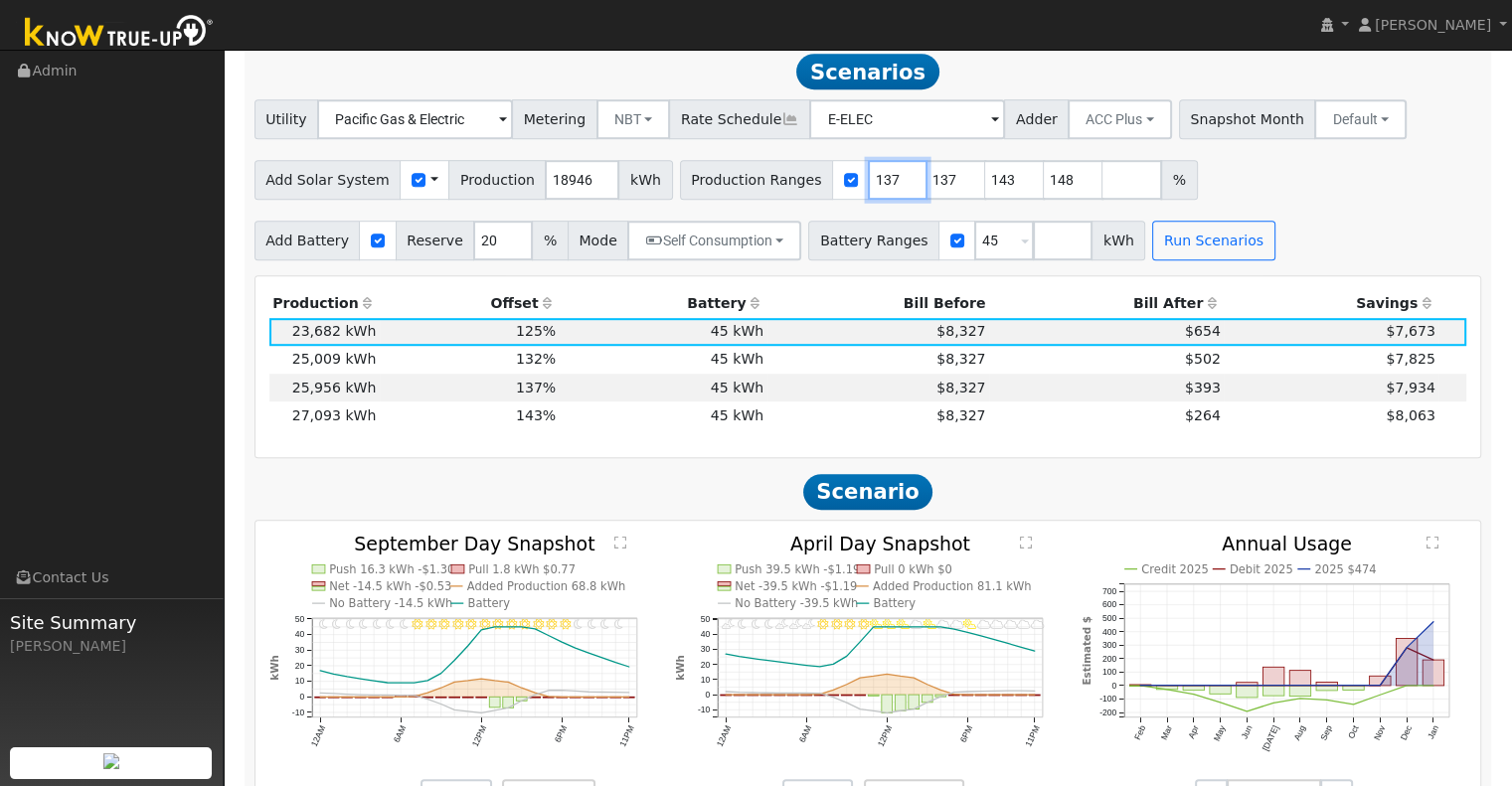
type input "148"
type input "143"
type input "137"
type input "143"
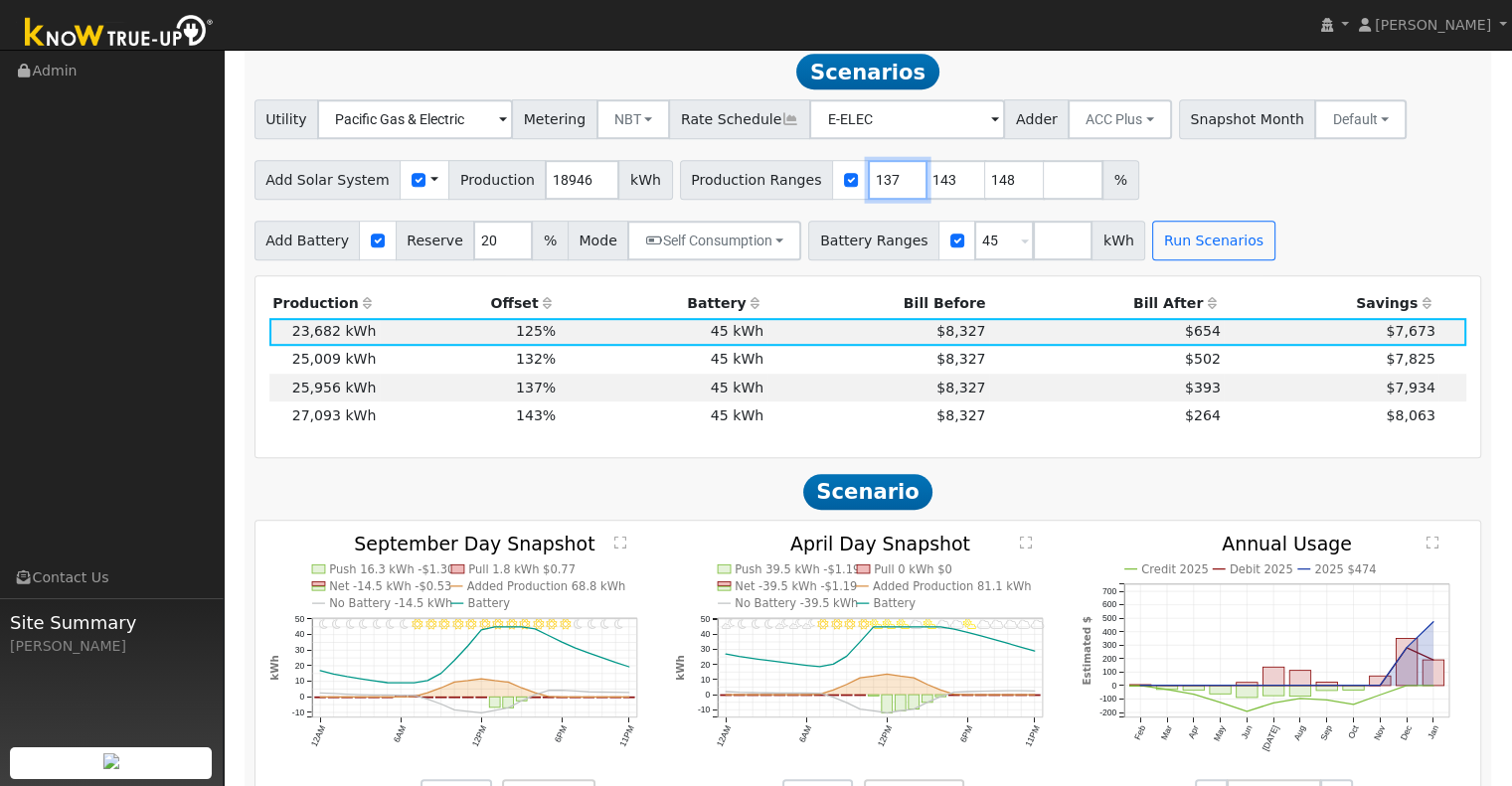
drag, startPoint x: 859, startPoint y: 185, endPoint x: 791, endPoint y: 193, distance: 68.5
click at [791, 193] on div "Production Ranges 137 143 148 %" at bounding box center [910, 180] width 459 height 40
type input "143"
type input "148"
type input "153"
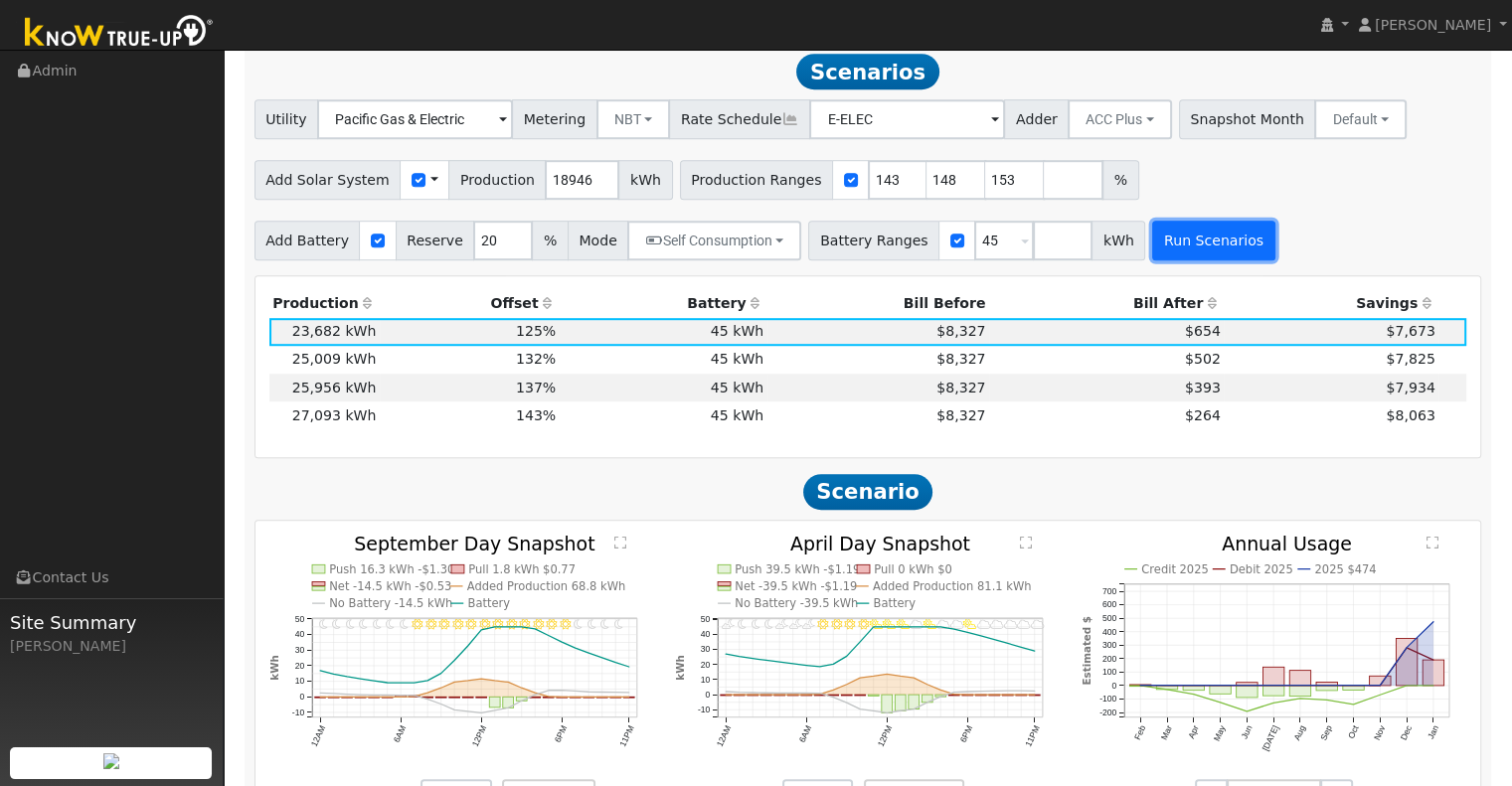
click at [1152, 259] on button "Run Scenarios" at bounding box center [1213, 240] width 123 height 40
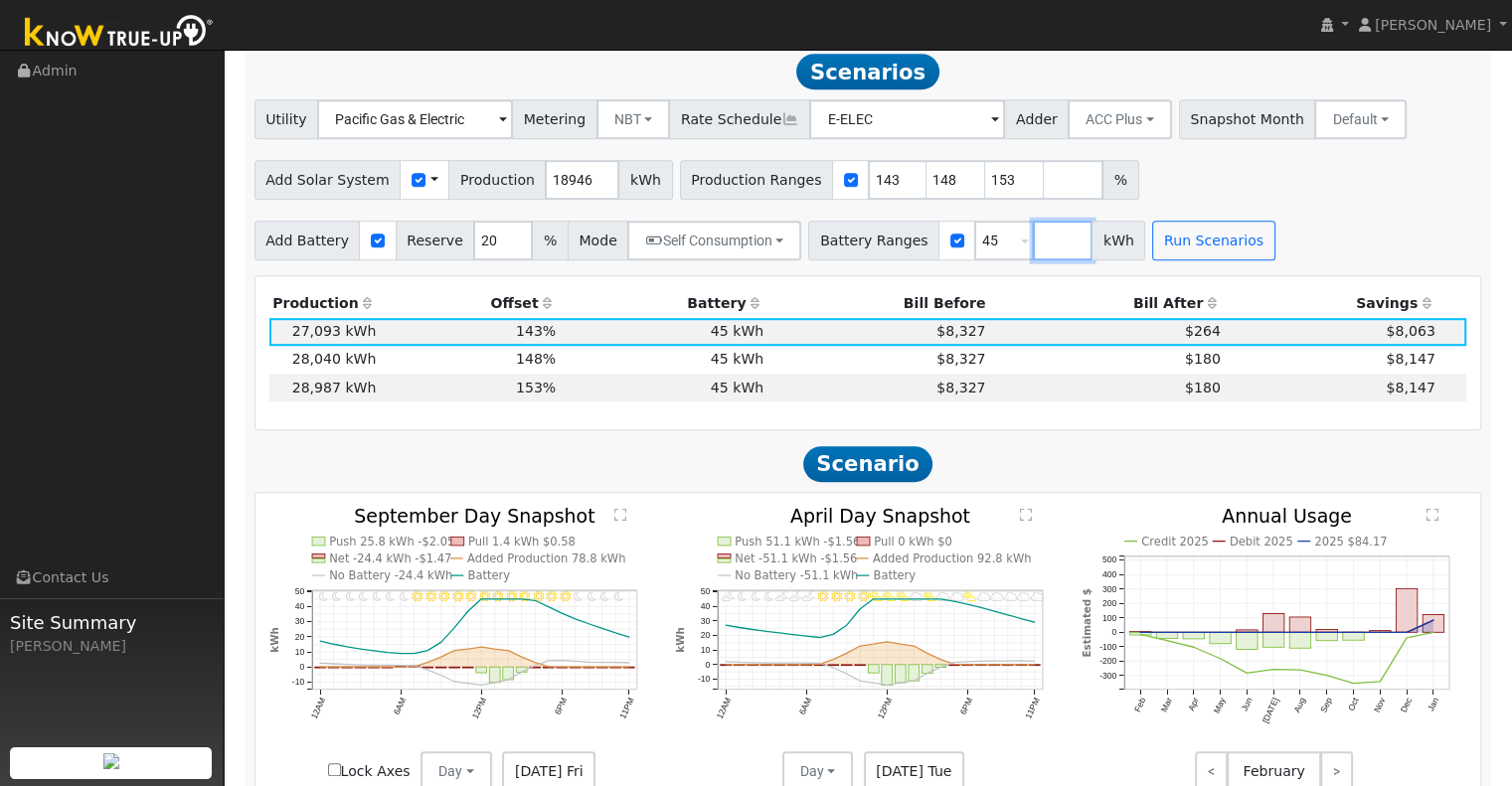
click at [1033, 244] on input "number" at bounding box center [1063, 240] width 60 height 40
type input "40"
type input "45"
click at [1211, 255] on button "Run Scenarios" at bounding box center [1272, 240] width 123 height 40
